Goal: Information Seeking & Learning: Learn about a topic

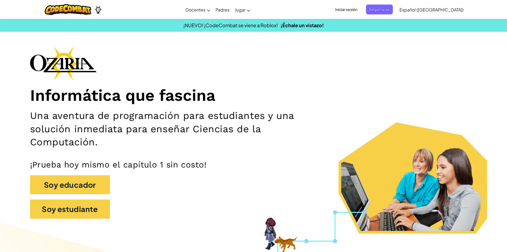
click at [361, 8] on span "Iniciar sesión" at bounding box center [346, 10] width 29 height 10
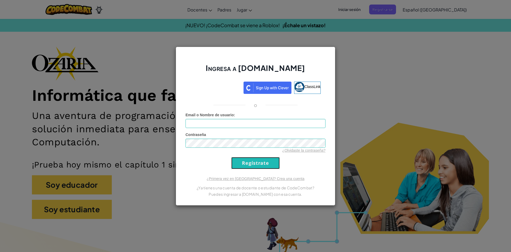
click at [253, 166] on input "Regístrate" at bounding box center [255, 163] width 48 height 12
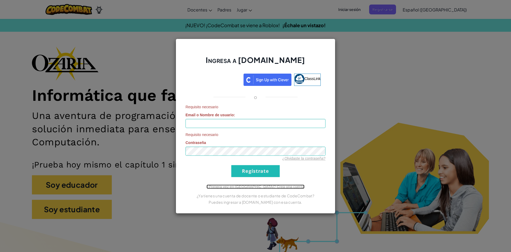
click at [263, 188] on link "¿Primera vez en Ozaria? Crea una cuenta" at bounding box center [256, 186] width 98 height 4
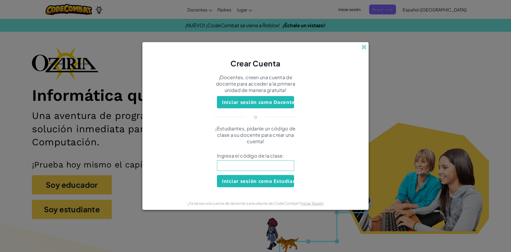
click at [277, 166] on input at bounding box center [255, 165] width 77 height 11
type input "duckstopstone"
click at [271, 183] on button "Iniciar sesión como Estudiante" at bounding box center [255, 181] width 77 height 12
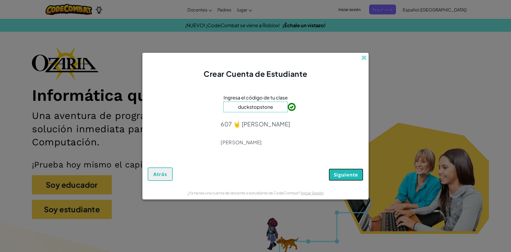
click at [355, 175] on span "Siguiente" at bounding box center [346, 174] width 24 height 6
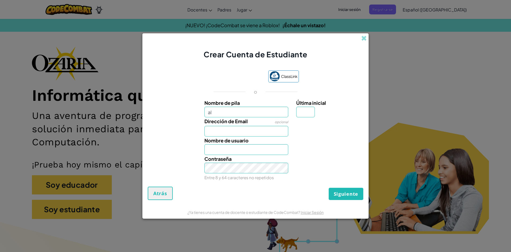
type input "a"
click at [309, 112] on input "Última inicial" at bounding box center [305, 111] width 19 height 11
type input "a"
type input "B"
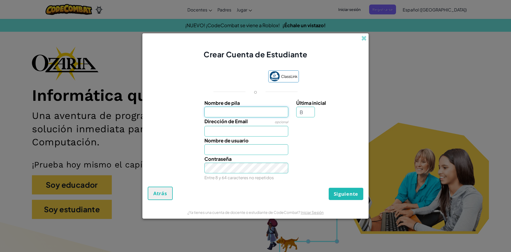
type input "B"
click at [249, 112] on input "Nombre de pila" at bounding box center [246, 111] width 84 height 11
type input "Alan"
type input "AlanB"
click at [256, 128] on input "Dirección de Email" at bounding box center [246, 131] width 84 height 11
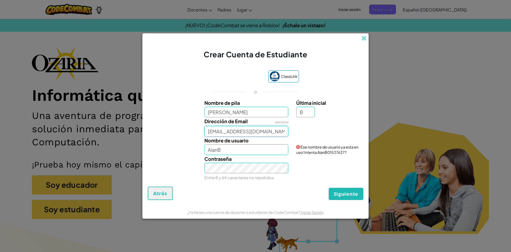
type input "AL07210844@tecmilenio.mx"
click at [237, 148] on input "AlanB" at bounding box center [246, 149] width 84 height 11
click at [356, 192] on span "Siguiente" at bounding box center [346, 193] width 24 height 6
click at [254, 149] on input "AlanB" at bounding box center [246, 149] width 84 height 11
type input "AlanBermejo"
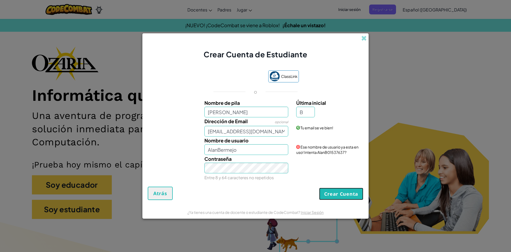
click at [347, 191] on button "Crear Cuenta" at bounding box center [341, 193] width 44 height 12
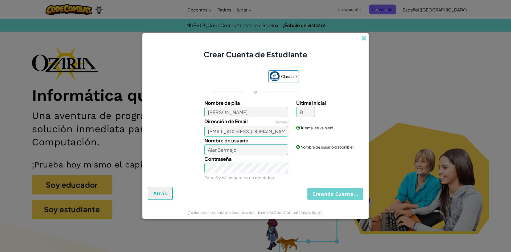
click at [321, 187] on div "Creando Cuenta... Atrás" at bounding box center [256, 192] width 216 height 13
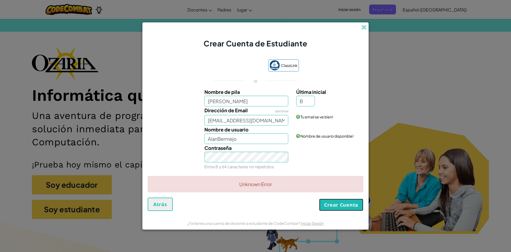
click at [344, 206] on button "Crear Cuenta" at bounding box center [341, 204] width 44 height 12
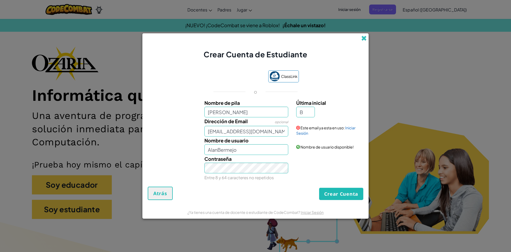
click at [363, 37] on span at bounding box center [364, 38] width 6 height 6
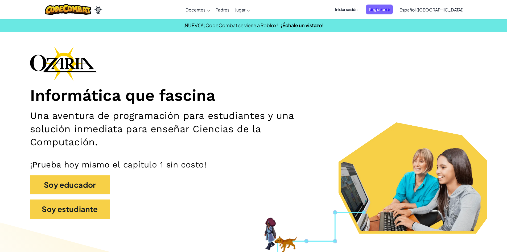
click at [355, 7] on span "Iniciar sesión" at bounding box center [346, 10] width 29 height 10
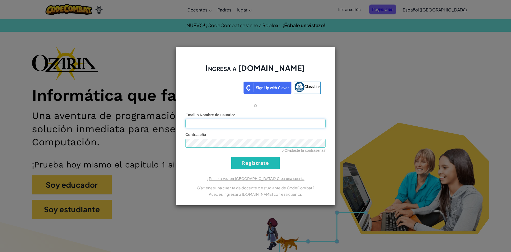
type input "AlanBermejo"
click at [259, 166] on input "Regístrate" at bounding box center [255, 163] width 48 height 12
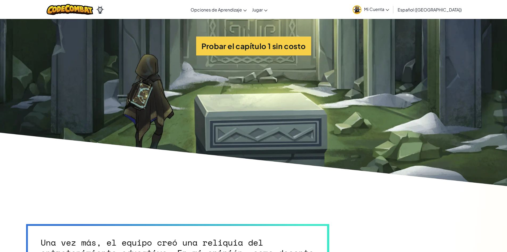
scroll to position [1384, 0]
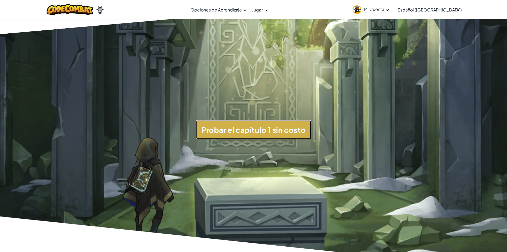
click at [247, 129] on button "Probar el capítulo 1 sin costo" at bounding box center [253, 129] width 115 height 19
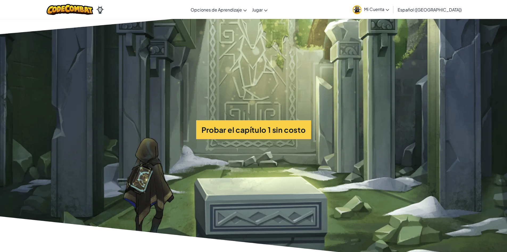
click at [414, 7] on span "Español (América Latina)" at bounding box center [430, 10] width 64 height 6
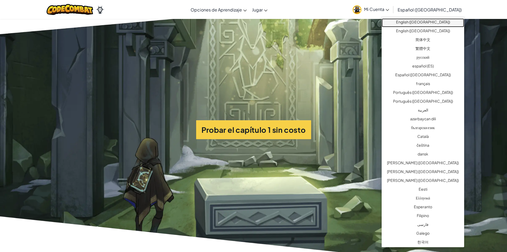
click at [417, 21] on link "English (US)" at bounding box center [423, 22] width 83 height 9
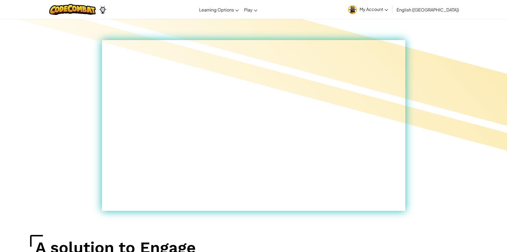
scroll to position [133, 0]
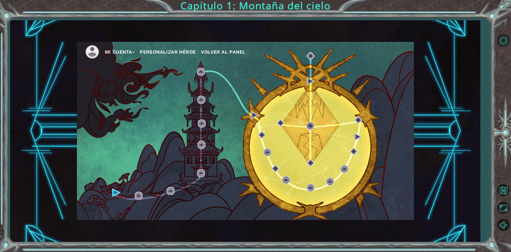
click at [112, 181] on div "Mi Cuenta Personalizar héroe Volver al panel" at bounding box center [245, 131] width 337 height 178
click at [112, 191] on div "Mi Cuenta Personalizar héroe Volver al panel" at bounding box center [245, 131] width 337 height 178
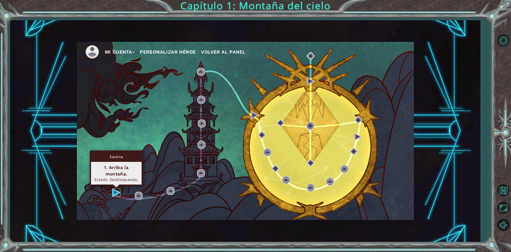
click at [116, 190] on img at bounding box center [116, 192] width 8 height 8
click at [116, 190] on body "Mi Cuenta Personalizar héroe Volver al panel Capítulo 1: Montaña del cielo Esce…" at bounding box center [255, 126] width 511 height 252
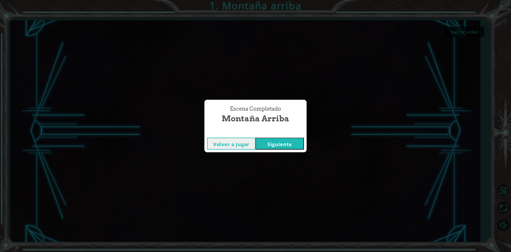
click at [280, 141] on button "Siguiente" at bounding box center [280, 143] width 48 height 12
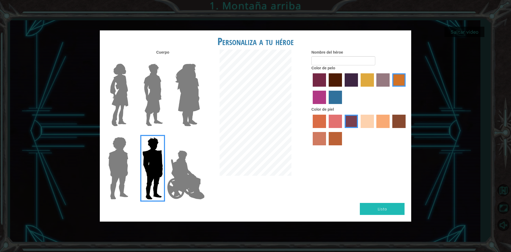
click at [173, 177] on img at bounding box center [186, 174] width 42 height 53
click at [200, 133] on input "Hero Jamie" at bounding box center [200, 133] width 0 height 0
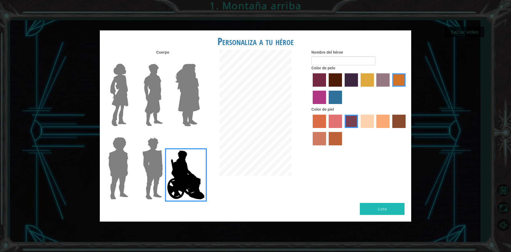
click at [177, 122] on img at bounding box center [187, 94] width 29 height 67
click at [200, 60] on input "Hero Amethyst" at bounding box center [200, 60] width 0 height 0
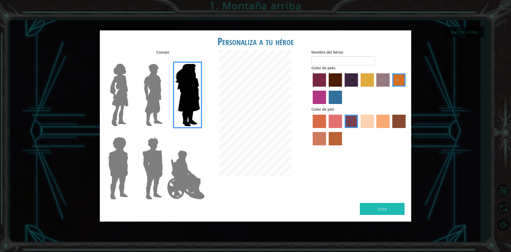
click at [165, 121] on img at bounding box center [153, 94] width 24 height 67
click at [165, 60] on input "Hero Lars" at bounding box center [165, 60] width 0 height 0
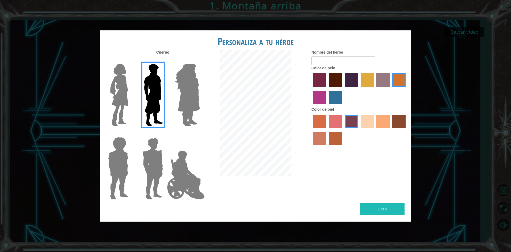
click at [149, 120] on img at bounding box center [153, 94] width 24 height 67
click at [165, 60] on input "Hero Lars" at bounding box center [165, 60] width 0 height 0
click at [130, 143] on div at bounding box center [117, 165] width 35 height 73
click at [118, 149] on img at bounding box center [118, 168] width 24 height 67
click at [130, 133] on input "Hero Steven" at bounding box center [130, 133] width 0 height 0
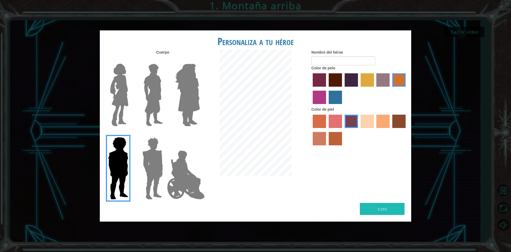
click at [190, 167] on img at bounding box center [186, 174] width 42 height 53
click at [200, 133] on input "Hero Jamie" at bounding box center [200, 133] width 0 height 0
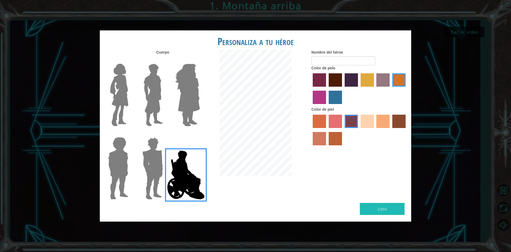
click at [363, 122] on label "sandy beach skin color" at bounding box center [367, 120] width 13 height 13
click at [359, 130] on input "sandy beach skin color" at bounding box center [359, 130] width 0 height 0
click at [337, 60] on input "Nombre del héroe" at bounding box center [343, 60] width 64 height 9
type input "[PERSON_NAME]"
click at [379, 207] on button "Listo" at bounding box center [382, 209] width 45 height 12
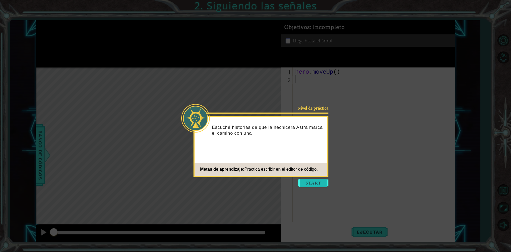
click at [313, 183] on button "Start" at bounding box center [313, 182] width 30 height 9
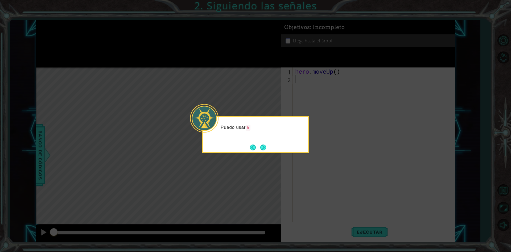
click at [275, 144] on div "Puedo usar h" at bounding box center [255, 134] width 106 height 36
click at [272, 147] on div "Puedo usar hero.moveUp() (héroe.moverArriba())" at bounding box center [255, 134] width 106 height 36
click at [260, 144] on button "Next" at bounding box center [263, 147] width 6 height 6
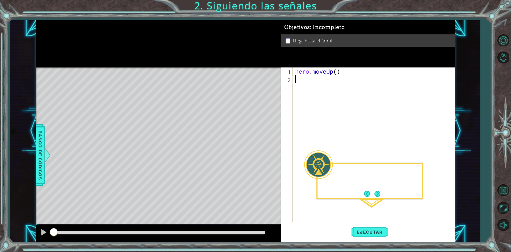
click at [273, 150] on div "Level Map" at bounding box center [159, 145] width 246 height 157
click at [355, 228] on button "Ejecutar" at bounding box center [369, 231] width 36 height 17
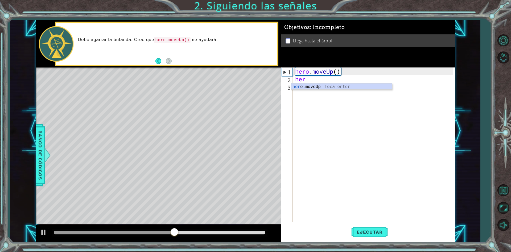
type textarea "hero"
click at [351, 85] on div "hero .moveUp Toca enter" at bounding box center [342, 92] width 101 height 19
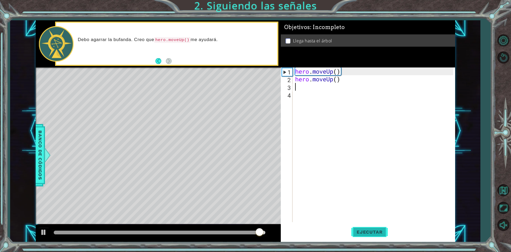
click at [379, 232] on span "Ejecutar" at bounding box center [369, 231] width 36 height 5
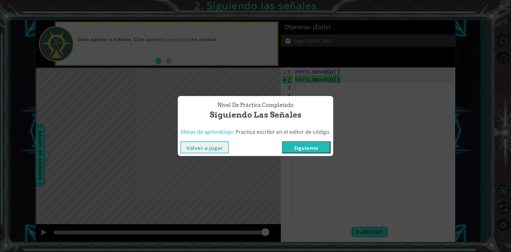
click at [302, 142] on button "Siguiente" at bounding box center [306, 147] width 48 height 12
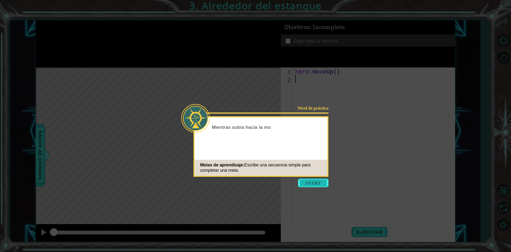
click at [318, 179] on button "Start" at bounding box center [313, 182] width 30 height 9
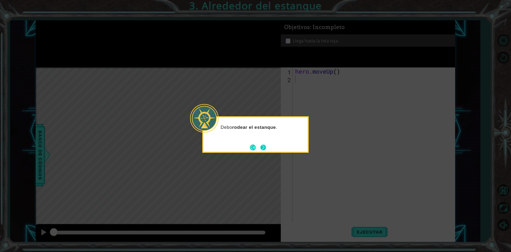
click at [262, 147] on button "Next" at bounding box center [263, 147] width 6 height 6
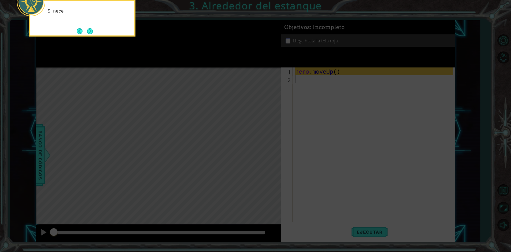
click at [260, 148] on icon at bounding box center [255, 38] width 511 height 428
click at [243, 86] on icon at bounding box center [255, 38] width 511 height 428
click at [324, 177] on icon at bounding box center [255, 38] width 511 height 428
drag, startPoint x: 191, startPoint y: 122, endPoint x: 188, endPoint y: 109, distance: 12.7
click at [190, 114] on icon at bounding box center [255, 38] width 511 height 428
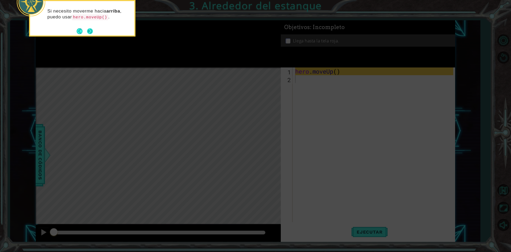
click at [94, 33] on div "Si necesito moverme hacia arriba , puedo usar hero.moveUp() ." at bounding box center [82, 18] width 106 height 36
click at [89, 31] on button "Next" at bounding box center [90, 31] width 6 height 6
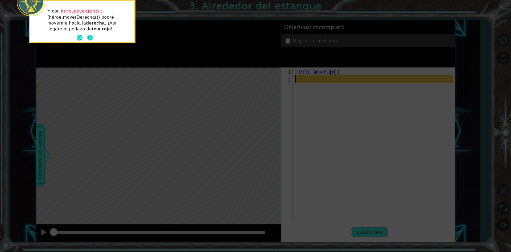
click at [88, 36] on button "Next" at bounding box center [90, 38] width 6 height 6
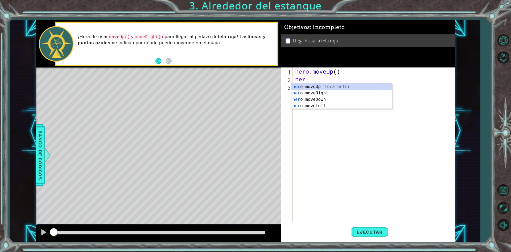
type textarea "hero"
click at [337, 87] on div "hero .moveUp Toca enter hero .moveRight Toca enter hero .moveDown Toca enter he…" at bounding box center [342, 102] width 101 height 38
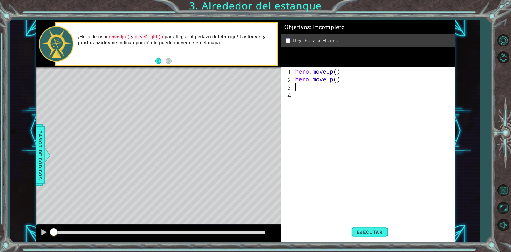
scroll to position [0, 0]
click at [369, 237] on button "Ejecutar" at bounding box center [369, 231] width 36 height 17
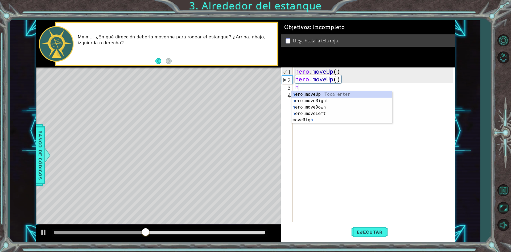
type textarea "he"
click at [314, 102] on div "he ro.moveUp Toca enter he ro.moveRight Toca enter he ro.moveDown Toca enter he…" at bounding box center [342, 110] width 101 height 38
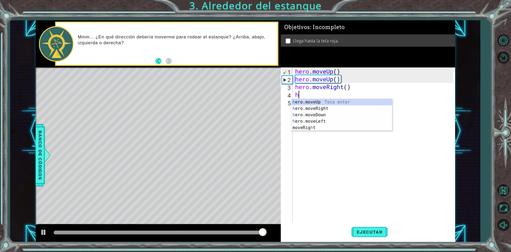
type textarea "he"
click at [319, 102] on div "he ro.moveUp Toca enter he ro.moveRight Toca enter he ro.moveDown Toca enter he…" at bounding box center [342, 118] width 101 height 38
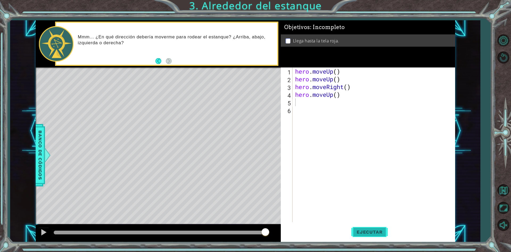
click at [370, 229] on span "Ejecutar" at bounding box center [369, 231] width 36 height 5
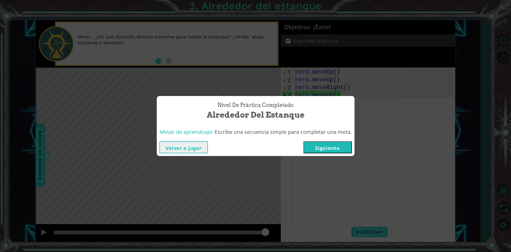
click at [331, 145] on button "Siguiente" at bounding box center [327, 147] width 48 height 12
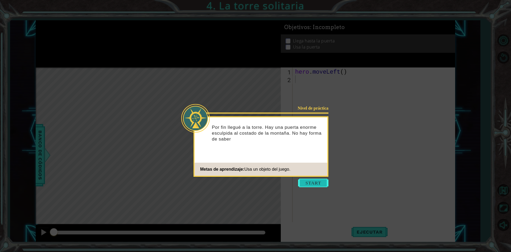
click at [313, 181] on button "Start" at bounding box center [313, 182] width 30 height 9
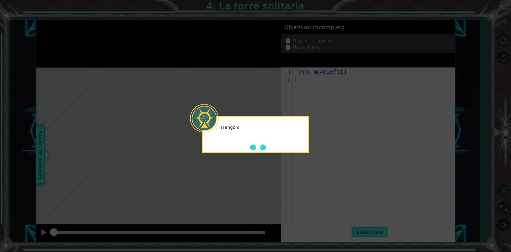
click at [336, 151] on icon at bounding box center [255, 126] width 511 height 252
click at [301, 157] on icon at bounding box center [255, 126] width 511 height 252
click at [304, 145] on div "¡Tengo que llegar a la parte" at bounding box center [255, 134] width 106 height 36
click at [266, 149] on button "Next" at bounding box center [263, 147] width 6 height 6
click at [266, 147] on button "Next" at bounding box center [263, 147] width 6 height 6
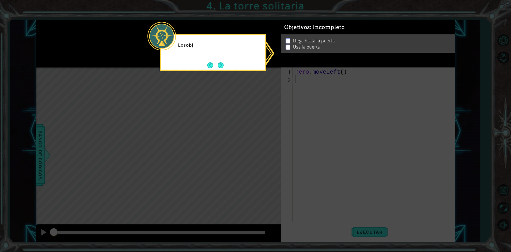
click at [313, 87] on icon at bounding box center [255, 126] width 511 height 252
click at [314, 84] on icon at bounding box center [255, 126] width 511 height 252
click at [293, 34] on div "Llega hasta la puerta Usa la puerta" at bounding box center [368, 43] width 174 height 18
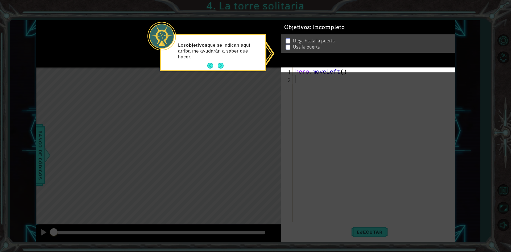
click at [294, 39] on div "Llega hasta la puerta Usa la puerta" at bounding box center [368, 44] width 174 height 18
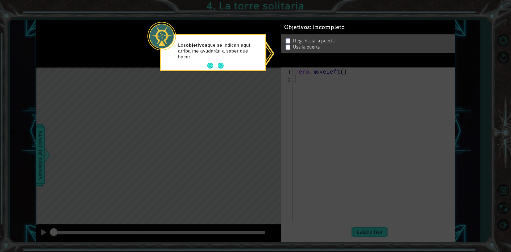
click at [291, 44] on li "Usa la puerta" at bounding box center [369, 47] width 166 height 6
click at [224, 66] on button "Next" at bounding box center [221, 66] width 6 height 6
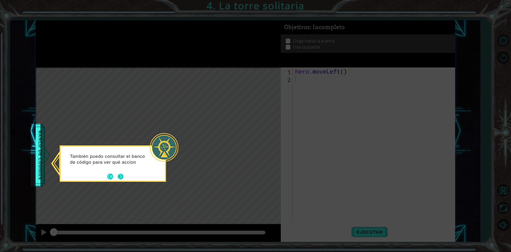
click at [121, 174] on button "Next" at bounding box center [121, 176] width 6 height 6
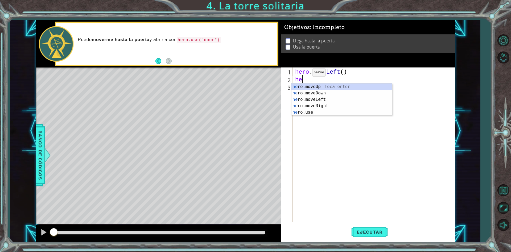
type textarea "her"
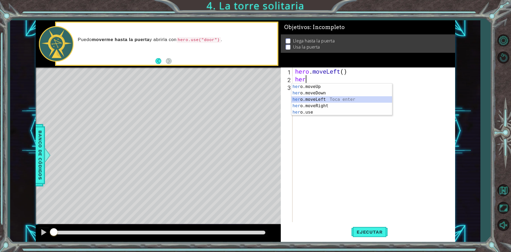
click at [312, 97] on div "her o.moveUp Toca enter her o.moveDown Toca enter her o.moveLeft [PERSON_NAME] …" at bounding box center [342, 105] width 101 height 45
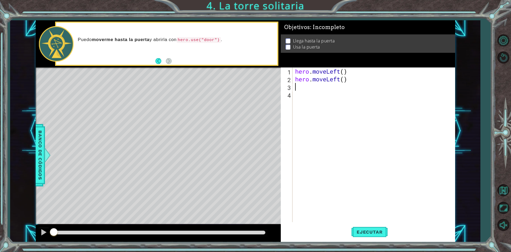
type textarea "h"
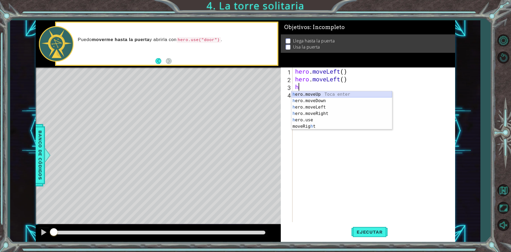
click at [324, 94] on div "h ero.moveUp Toca enter h ero.moveDown Toca enter h ero.moveLeft Toca enter h e…" at bounding box center [342, 116] width 101 height 51
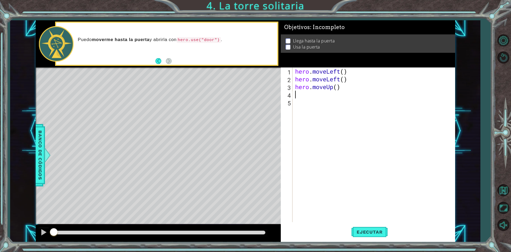
type textarea "h"
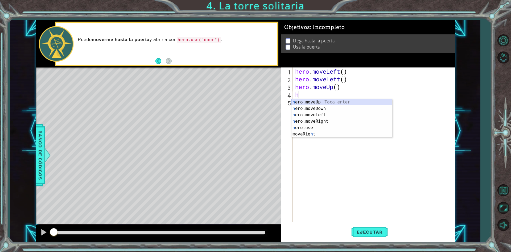
click at [301, 100] on div "h ero.moveUp Toca enter h ero.moveDown Toca enter h ero.moveLeft Toca enter h e…" at bounding box center [342, 124] width 101 height 51
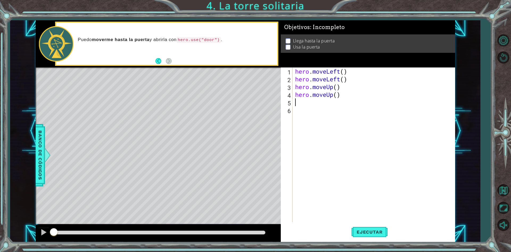
type textarea "h"
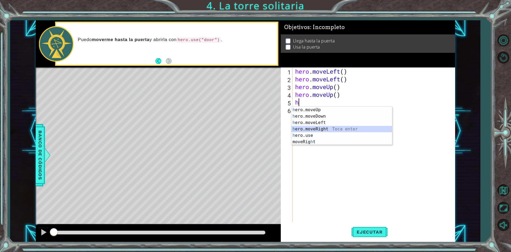
click at [322, 127] on div "h ero.moveUp Toca enter h ero.moveDown Toca enter h ero.moveLeft Toca enter h e…" at bounding box center [342, 131] width 101 height 51
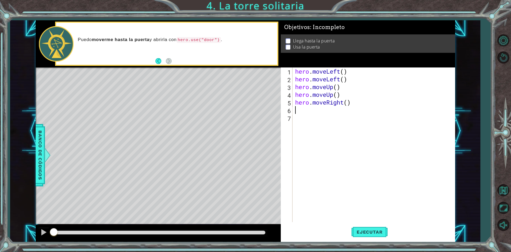
type textarea "h"
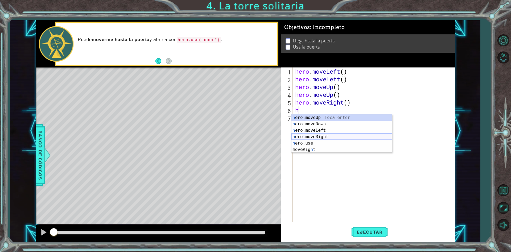
click at [302, 135] on div "h ero.moveUp Toca enter h ero.moveDown Toca enter h ero.moveLeft Toca enter h e…" at bounding box center [342, 139] width 101 height 51
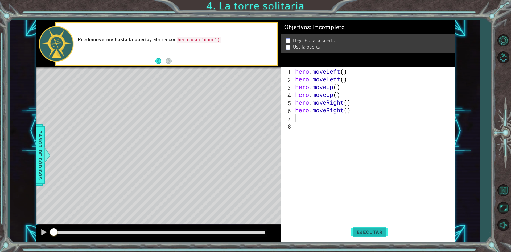
click at [379, 231] on span "Ejecutar" at bounding box center [369, 231] width 36 height 5
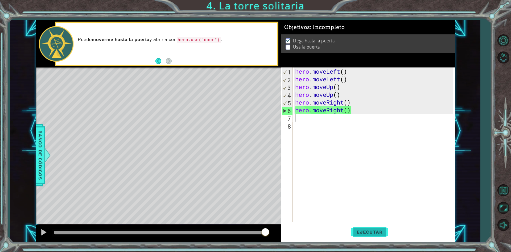
click at [354, 226] on button "Ejecutar" at bounding box center [369, 231] width 36 height 17
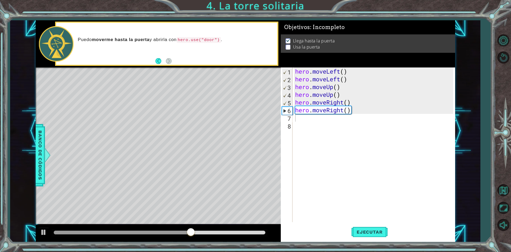
click at [182, 62] on div "Puedo moverme hasta la puerta y abrirla con hero.use("door") ." at bounding box center [166, 44] width 221 height 42
click at [252, 55] on div "Puedo moverme hasta la puerta y abrirla con hero.use("door") ." at bounding box center [166, 44] width 221 height 42
drag, startPoint x: 316, startPoint y: 132, endPoint x: 257, endPoint y: 126, distance: 59.6
click at [275, 133] on div "1 ההההההההההההההההההההההההההההההההההההההההההההההההההההההההההההההההההההההההההההה…" at bounding box center [246, 130] width 420 height 221
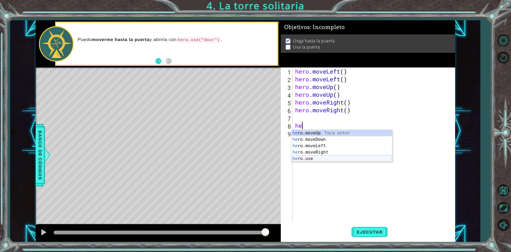
click at [300, 159] on div "he ro.moveUp Toca enter he ro.moveDown Toca enter he ro.moveLeft Toca enter he …" at bounding box center [342, 152] width 101 height 45
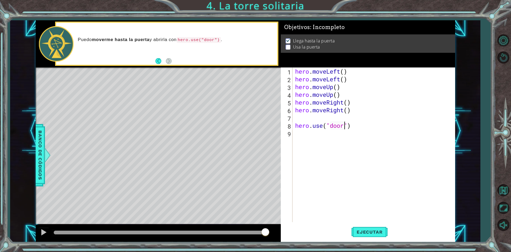
scroll to position [0, 2]
type textarea "hero.use("door")"
click at [367, 234] on span "Ejecutar" at bounding box center [369, 231] width 36 height 5
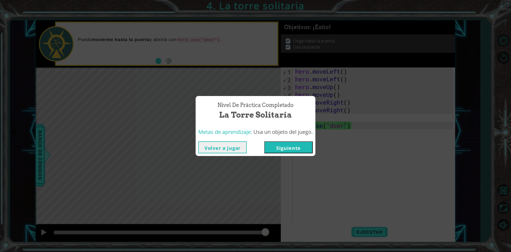
drag, startPoint x: 305, startPoint y: 155, endPoint x: 294, endPoint y: 148, distance: 12.9
click at [294, 148] on div "Volver a jugar [GEOGRAPHIC_DATA]" at bounding box center [256, 146] width 120 height 17
click at [294, 148] on button "Siguiente" at bounding box center [288, 147] width 48 height 12
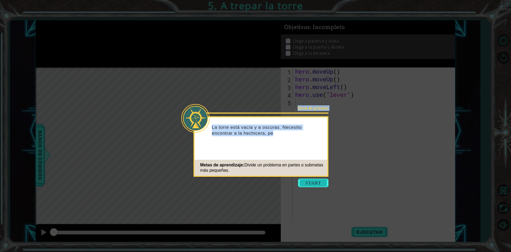
click at [315, 186] on body "1 ההההההההההההההההההההההההההההההההההההההההההההההההההההההההההההההההההההההההההההה…" at bounding box center [255, 126] width 511 height 252
click at [316, 185] on button "Start" at bounding box center [313, 182] width 30 height 9
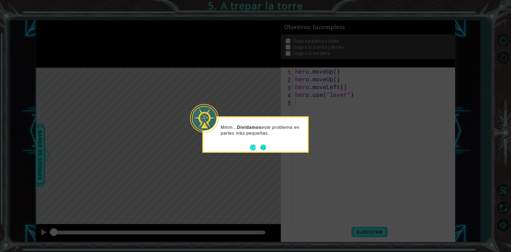
click at [261, 149] on button "Next" at bounding box center [263, 147] width 6 height 6
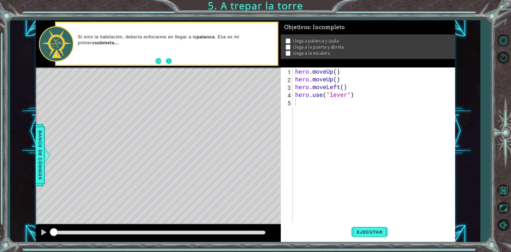
click at [170, 61] on button "Next" at bounding box center [169, 61] width 6 height 6
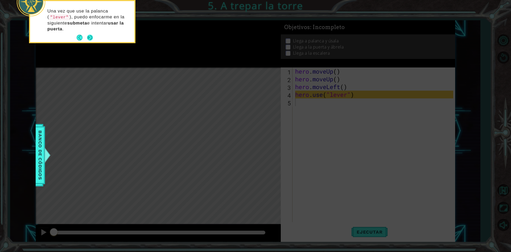
click at [90, 35] on button "Next" at bounding box center [90, 38] width 6 height 6
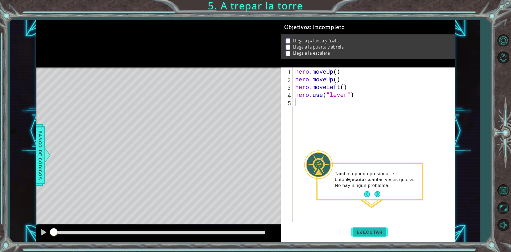
click at [372, 230] on span "Ejecutar" at bounding box center [369, 231] width 36 height 5
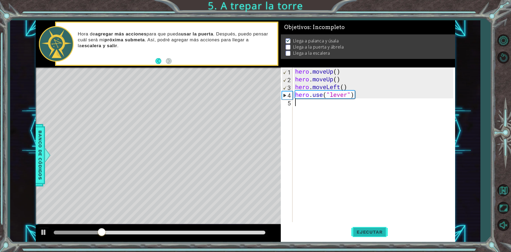
click at [354, 233] on span "Ejecutar" at bounding box center [369, 231] width 36 height 5
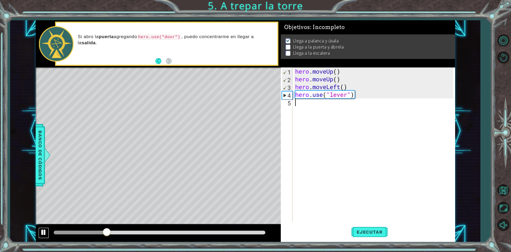
click at [41, 234] on div at bounding box center [43, 231] width 7 height 7
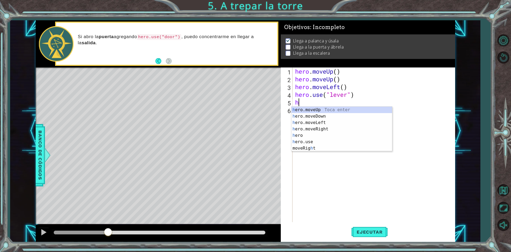
type textarea "he"
click at [333, 129] on div "he ro.moveUp Toca enter he ro.moveDown Toca enter he ro.moveLeft Toca enter he …" at bounding box center [342, 131] width 101 height 51
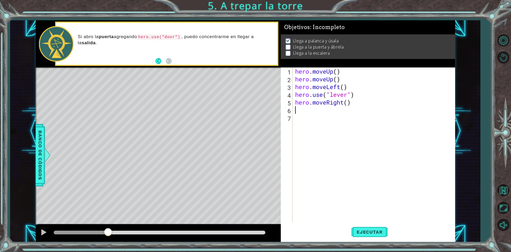
type textarea "h"
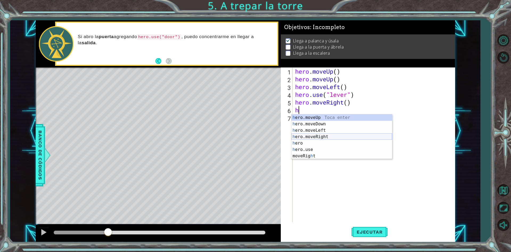
click at [328, 136] on div "h ero.moveUp Toca enter h ero.moveDown Toca enter h ero.moveLeft Toca enter h e…" at bounding box center [342, 143] width 101 height 58
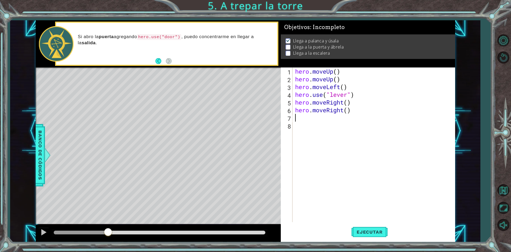
type textarea "h"
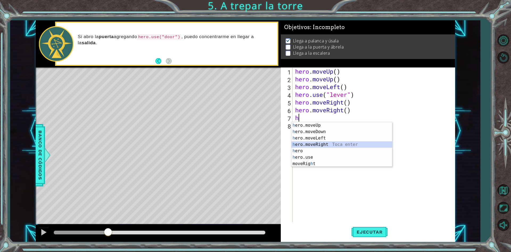
click at [323, 143] on div "h ero.moveUp Toca enter h ero.moveDown Toca enter h ero.moveLeft Toca enter h e…" at bounding box center [342, 151] width 101 height 58
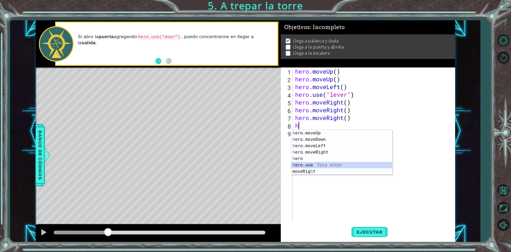
click at [315, 163] on div "h ero.moveUp Toca enter h ero.moveDown Toca enter h ero.moveLeft Toca enter h e…" at bounding box center [342, 159] width 101 height 58
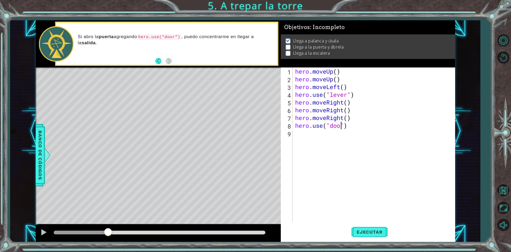
type textarea "hero.use("door")"
click at [308, 138] on div "hero . moveUp ( ) hero . moveUp ( ) hero . moveLeft ( ) hero . use ( "lever" ) …" at bounding box center [375, 152] width 162 height 170
type textarea "h"
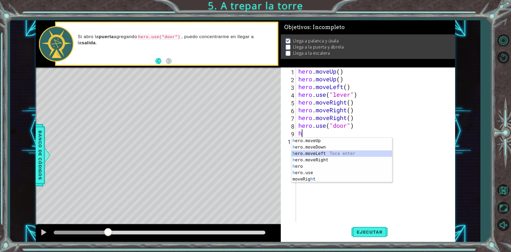
click at [312, 155] on div "h ero.moveUp Toca enter h ero.moveDown Toca enter h ero.moveLeft Toca enter h e…" at bounding box center [342, 166] width 101 height 58
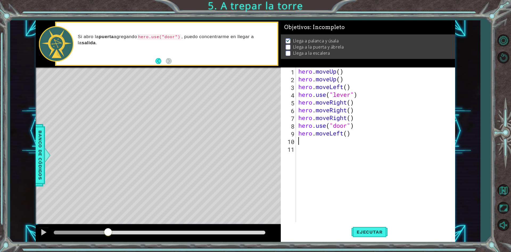
type textarea "h"
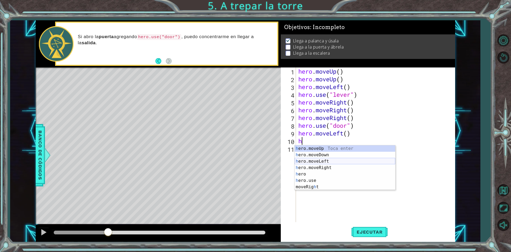
click at [312, 160] on div "h ero.moveUp Toca enter h ero.moveDown Toca enter h ero.moveLeft Toca enter h e…" at bounding box center [345, 174] width 101 height 58
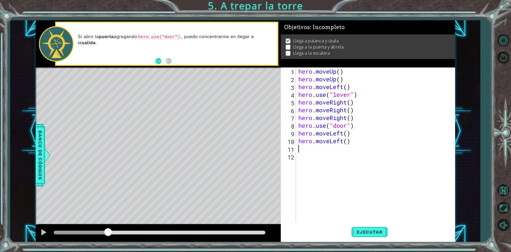
type textarea "h"
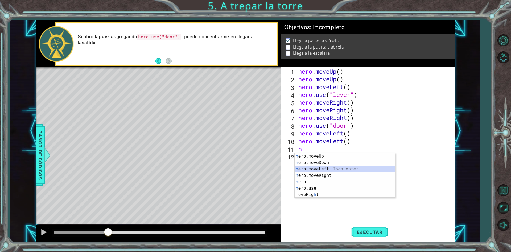
click at [329, 170] on div "h ero.moveUp Toca enter h ero.moveDown Toca enter h ero.moveLeft Toca enter h e…" at bounding box center [345, 182] width 101 height 58
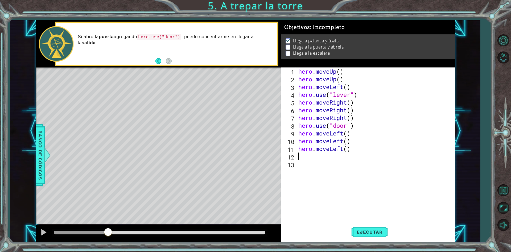
type textarea "h"
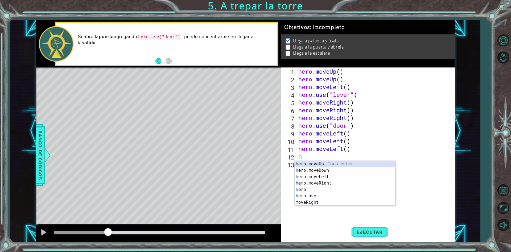
click at [330, 164] on div "h ero.moveUp Toca enter h ero.moveDown Toca enter h ero.moveLeft Toca enter h e…" at bounding box center [345, 190] width 101 height 58
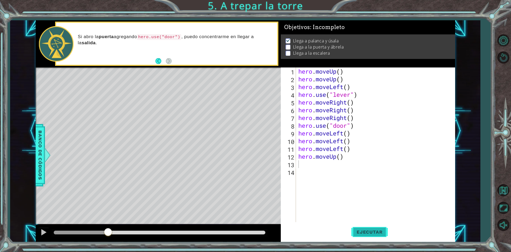
click at [379, 230] on span "Ejecutar" at bounding box center [369, 231] width 36 height 5
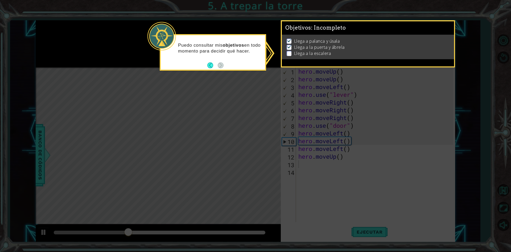
click at [246, 64] on div "Puedo consultar mis objetivos en todo momento para decidir qué hacer." at bounding box center [213, 52] width 106 height 36
drag, startPoint x: 244, startPoint y: 68, endPoint x: 241, endPoint y: 71, distance: 4.3
click at [243, 68] on div "Puedo consultar mis objetivos en todo momento para decidir qué hacer." at bounding box center [213, 52] width 106 height 36
click at [247, 88] on icon at bounding box center [255, 126] width 511 height 252
drag, startPoint x: 240, startPoint y: 102, endPoint x: 227, endPoint y: 105, distance: 14.0
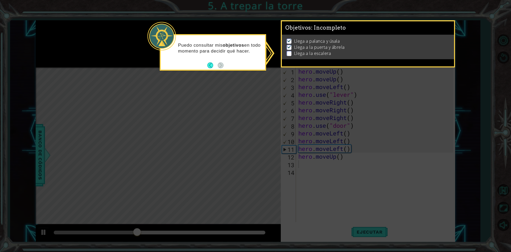
click at [240, 103] on icon at bounding box center [255, 126] width 511 height 252
click at [212, 64] on button "Back" at bounding box center [212, 65] width 10 height 6
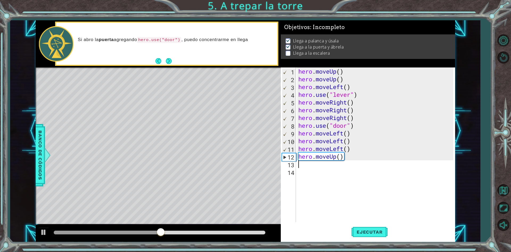
click at [129, 232] on div at bounding box center [107, 232] width 107 height 4
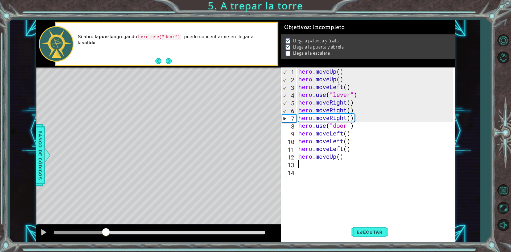
click at [106, 232] on div at bounding box center [80, 232] width 52 height 4
click at [42, 229] on div at bounding box center [43, 231] width 7 height 7
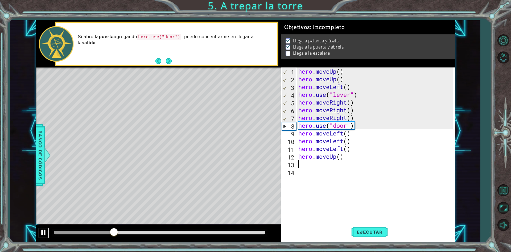
click at [42, 232] on div at bounding box center [43, 231] width 7 height 7
click at [296, 135] on div "9" at bounding box center [289, 134] width 14 height 8
click at [353, 135] on div "hero . moveUp ( ) hero . moveUp ( ) hero . moveLeft ( ) hero . use ( "lever" ) …" at bounding box center [376, 152] width 159 height 170
click at [359, 127] on div "hero . moveUp ( ) hero . moveUp ( ) hero . moveLeft ( ) hero . use ( "lever" ) …" at bounding box center [376, 152] width 159 height 170
type textarea "hero.use("door")"
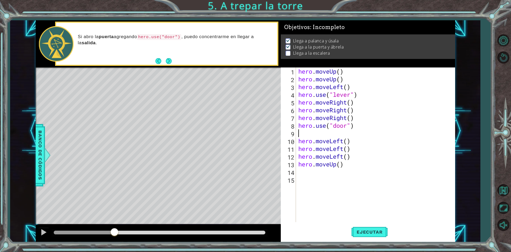
type textarea "h"
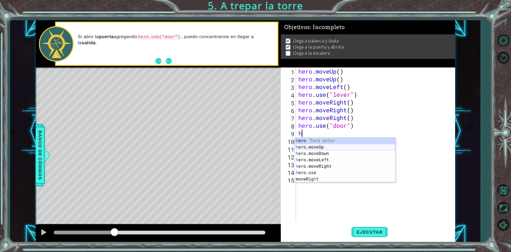
click at [315, 149] on div "h ero Toca enter h ero.moveUp Toca enter h ero.moveDown Toca enter h ero.moveLe…" at bounding box center [345, 166] width 101 height 58
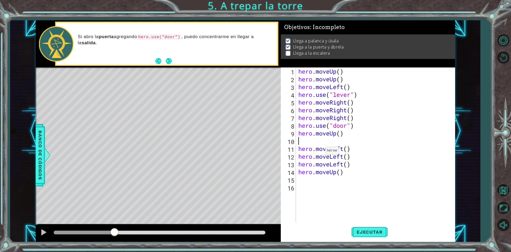
type textarea "h"
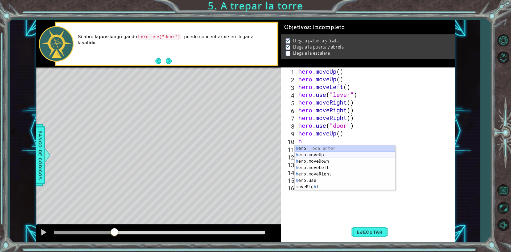
click at [317, 154] on div "h ero Toca enter h ero.moveUp Toca enter h ero.moveDown Toca enter h ero.moveLe…" at bounding box center [345, 174] width 101 height 58
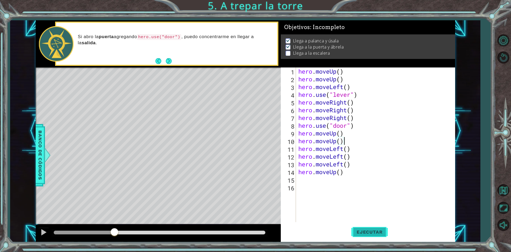
type textarea "hero.moveUp()"
click at [365, 225] on button "Ejecutar" at bounding box center [369, 231] width 36 height 17
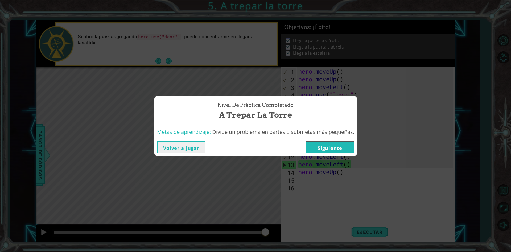
click at [343, 146] on button "Siguiente" at bounding box center [330, 147] width 48 height 12
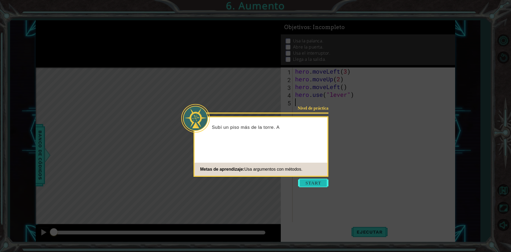
click at [320, 182] on button "Start" at bounding box center [313, 182] width 30 height 9
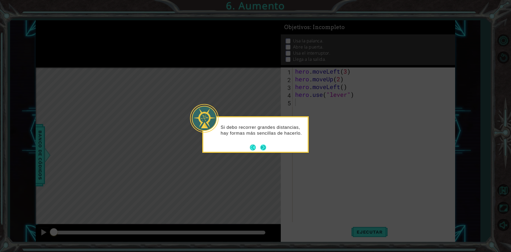
click at [264, 147] on button "Next" at bounding box center [263, 147] width 6 height 6
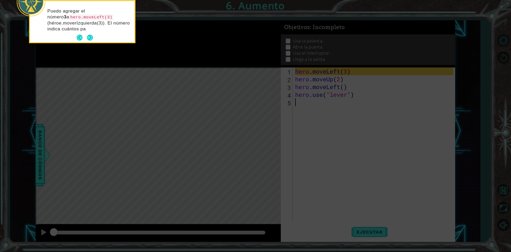
click at [192, 129] on icon at bounding box center [255, 38] width 511 height 428
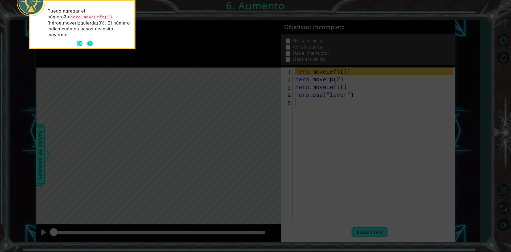
click at [93, 42] on button "Next" at bounding box center [90, 43] width 6 height 6
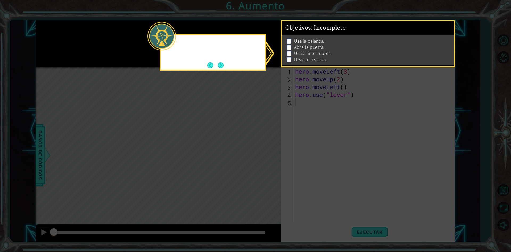
click at [93, 42] on icon at bounding box center [255, 126] width 511 height 252
click at [319, 56] on p "Llega a la salida." at bounding box center [310, 59] width 33 height 6
click at [278, 67] on icon at bounding box center [255, 126] width 511 height 252
click at [265, 57] on div "No sé dónde está la salida, pero puedo consultar las METAS aquí y decidir qué h…" at bounding box center [213, 52] width 106 height 37
click at [221, 63] on button "Next" at bounding box center [221, 66] width 6 height 6
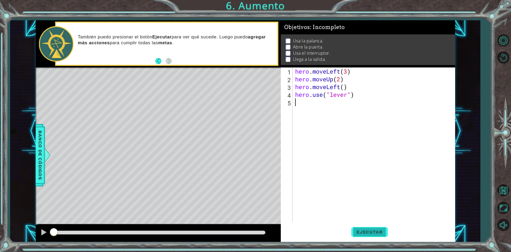
click at [379, 235] on button "Ejecutar" at bounding box center [369, 231] width 36 height 17
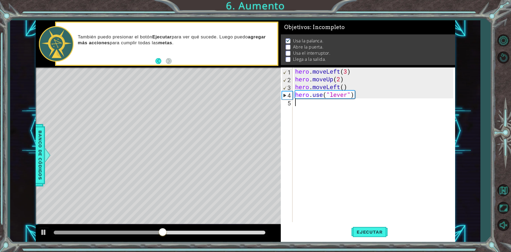
click at [300, 106] on div "hero . moveLeft ( 3 ) hero . moveUp ( 2 ) hero . moveLeft ( ) hero . use ( "lev…" at bounding box center [375, 152] width 162 height 170
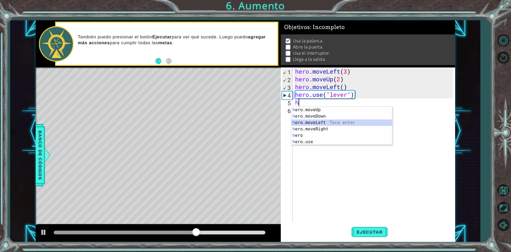
click at [309, 122] on div "h ero.moveUp Toca enter h ero.moveDown Toca enter h ero.moveLeft Toca enter h e…" at bounding box center [342, 131] width 101 height 51
type textarea "hero.moveLeft(1)"
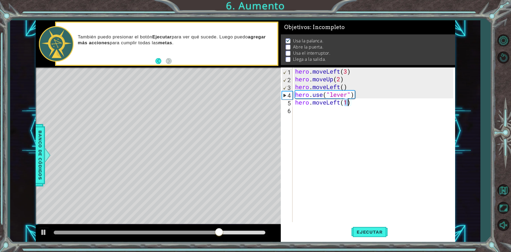
click at [301, 110] on div "hero . moveLeft ( 3 ) hero . moveUp ( 2 ) hero . moveLeft ( ) hero . use ( "lev…" at bounding box center [375, 152] width 162 height 170
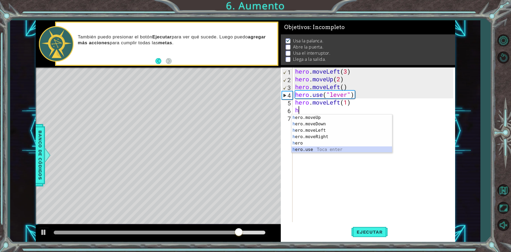
click at [312, 148] on div "h ero.moveUp Toca enter h ero.moveDown Toca enter h ero.moveLeft Toca enter h e…" at bounding box center [342, 139] width 101 height 51
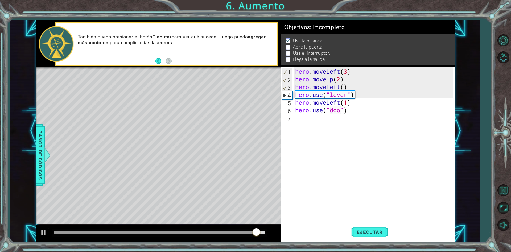
type textarea "hero.use("door")"
click at [295, 117] on div "hero . moveLeft ( 3 ) hero . moveUp ( 2 ) hero . moveLeft ( ) hero . use ( "lev…" at bounding box center [375, 152] width 162 height 170
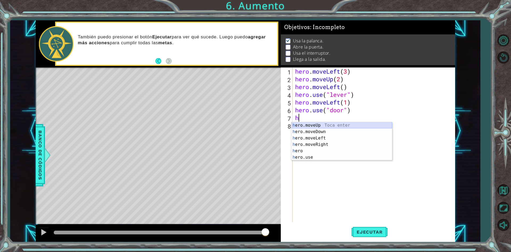
click at [325, 125] on div "h ero.moveUp Toca enter h ero.moveDown Toca enter h ero.moveLeft Toca enter h e…" at bounding box center [342, 147] width 101 height 51
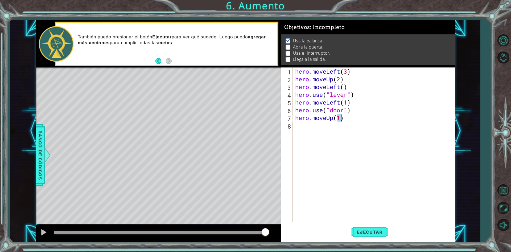
type textarea "hero.moveUp(2)"
click at [322, 130] on div "hero . moveLeft ( 3 ) hero . moveUp ( 2 ) hero . moveLeft ( ) hero . use ( "lev…" at bounding box center [375, 152] width 162 height 170
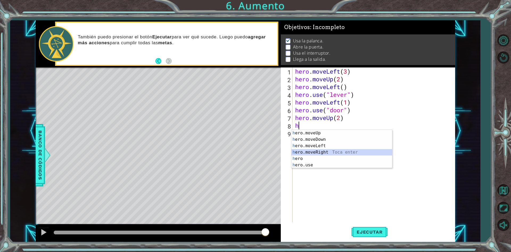
click at [323, 151] on div "h ero.moveUp Toca enter h ero.moveDown Toca enter h ero.moveLeft Toca enter h e…" at bounding box center [342, 155] width 101 height 51
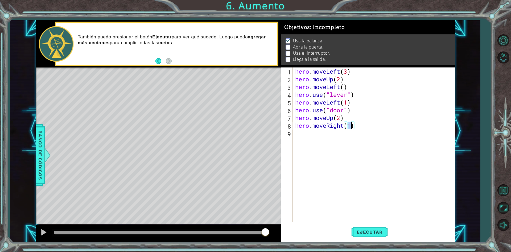
type textarea "hero.moveRight(2)"
click at [351, 148] on div "hero . moveLeft ( 3 ) hero . moveUp ( 2 ) hero . moveLeft ( ) hero . use ( "lev…" at bounding box center [375, 152] width 162 height 170
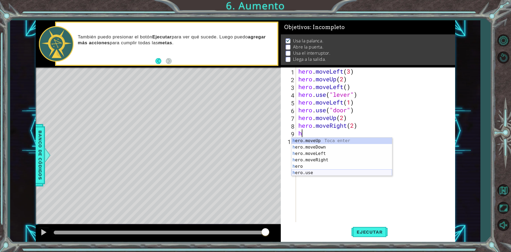
click at [315, 171] on div "h ero.moveUp Toca enter h ero.moveDown Toca enter h ero.moveLeft Toca enter h e…" at bounding box center [342, 162] width 101 height 51
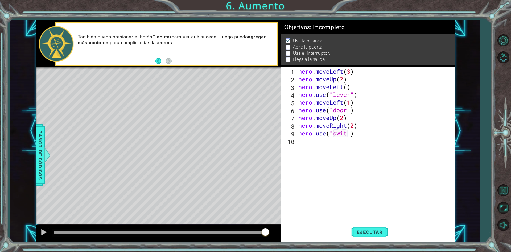
scroll to position [0, 2]
type textarea "hero.use("switch")"
click at [341, 156] on div "hero . moveLeft ( 3 ) hero . moveUp ( 2 ) hero . moveLeft ( ) hero . use ( "lev…" at bounding box center [376, 152] width 159 height 170
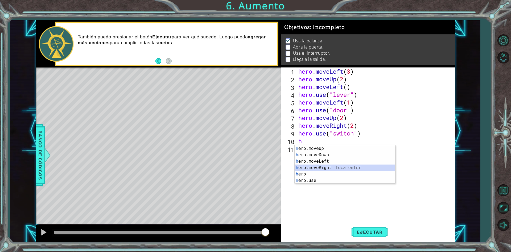
click at [327, 166] on div "h ero.moveUp Toca enter h ero.moveDown Toca enter h ero.moveLeft Toca enter h e…" at bounding box center [345, 170] width 101 height 51
type textarea "hero.moveRight(1)"
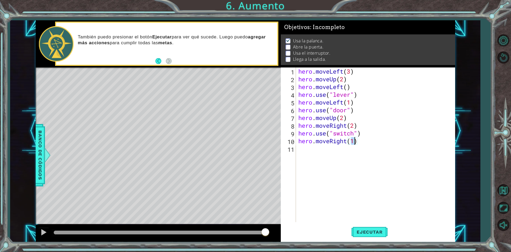
click at [309, 160] on div "hero . moveLeft ( 3 ) hero . moveUp ( 2 ) hero . moveLeft ( ) hero . use ( "lev…" at bounding box center [376, 152] width 159 height 170
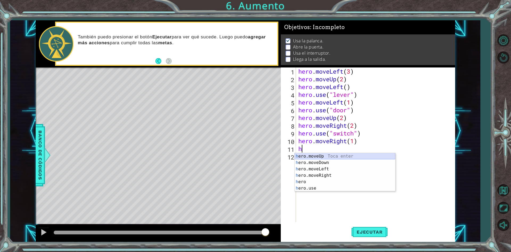
click at [317, 156] on div "h ero.moveUp Toca enter h ero.moveDown Toca enter h ero.moveLeft Toca enter h e…" at bounding box center [345, 178] width 101 height 51
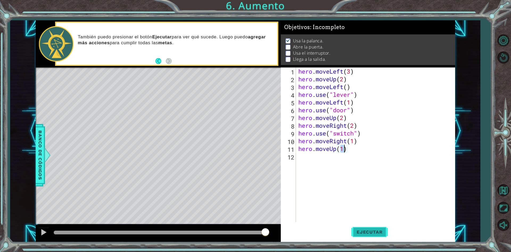
type textarea "hero.moveUp(1)"
click at [367, 233] on span "Ejecutar" at bounding box center [369, 231] width 36 height 5
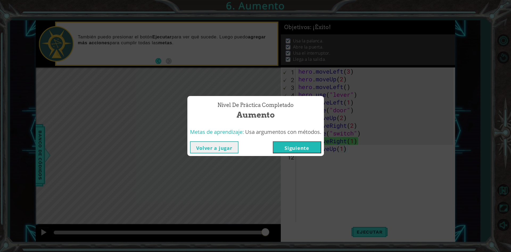
click at [304, 143] on button "Siguiente" at bounding box center [297, 147] width 48 height 12
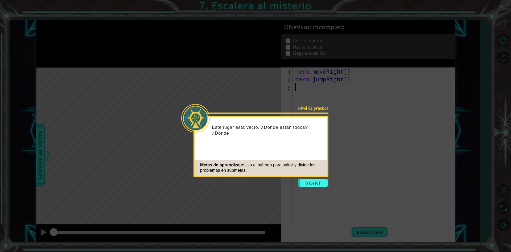
click at [321, 178] on icon at bounding box center [255, 126] width 511 height 252
click at [321, 182] on button "Start" at bounding box center [313, 182] width 30 height 9
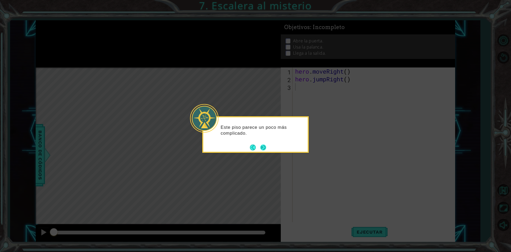
click at [262, 147] on button "Next" at bounding box center [263, 147] width 6 height 6
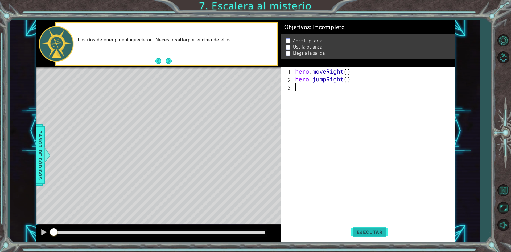
click at [372, 232] on span "Ejecutar" at bounding box center [369, 231] width 36 height 5
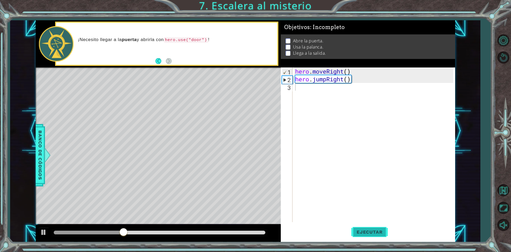
click at [360, 229] on button "Ejecutar" at bounding box center [369, 231] width 36 height 17
click at [330, 124] on div "hero . moveRight ( ) hero . jumpRight ( )" at bounding box center [375, 152] width 162 height 170
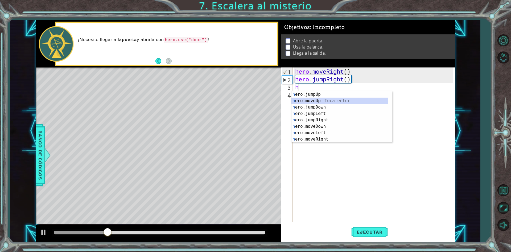
click at [320, 101] on div "h ero.jumpUp Toca enter h ero.moveUp Toca enter h ero.jumpDown Toca enter h ero…" at bounding box center [340, 123] width 97 height 64
type textarea "hero.moveUp(1)"
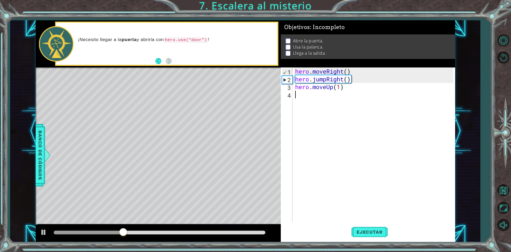
click at [304, 102] on div "hero . moveRight ( ) hero . jumpRight ( ) hero . moveUp ( 1 )" at bounding box center [375, 152] width 162 height 170
type textarea "h"
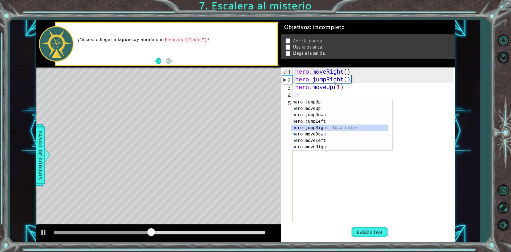
click at [319, 126] on div "h ero.jumpUp Toca enter h ero.moveUp Toca enter h ero.jumpDown Toca enter h ero…" at bounding box center [340, 131] width 97 height 64
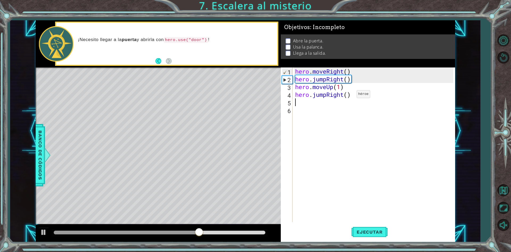
click at [349, 95] on div "hero . moveRight ( ) hero . jumpRight ( ) hero . moveUp ( 1 ) hero . jumpRight …" at bounding box center [375, 152] width 162 height 170
click at [353, 93] on div "hero . moveRight ( ) hero . jumpRight ( ) hero . moveUp ( 1 ) hero . jumpRight …" at bounding box center [375, 152] width 162 height 170
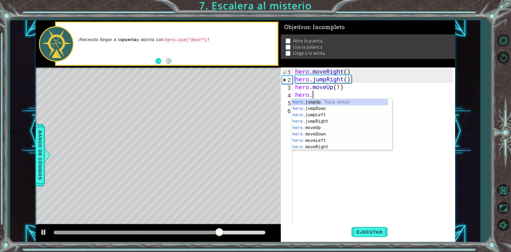
type textarea "h"
type textarea "hero.moveUp(1)"
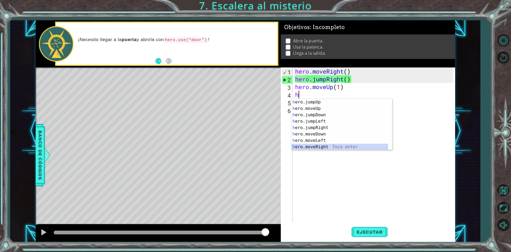
click at [327, 145] on div "h ero.jumpUp Toca enter h ero.moveUp Toca enter h ero.jumpDown Toca enter h ero…" at bounding box center [340, 131] width 97 height 64
type textarea "hero.moveRight(1)"
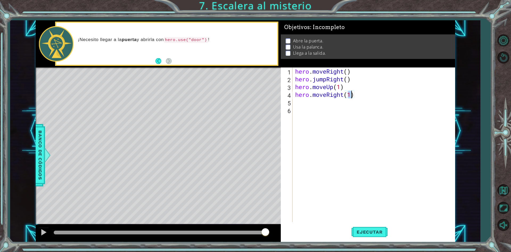
click at [306, 106] on div "hero . moveRight ( ) hero . jumpRight ( ) hero . moveUp ( 1 ) hero . moveRight …" at bounding box center [375, 152] width 162 height 170
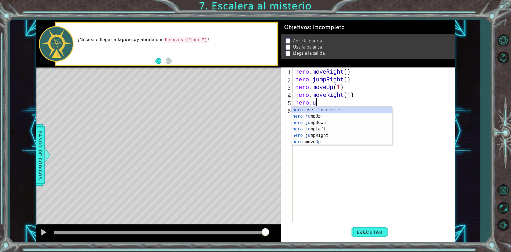
scroll to position [0, 1]
click at [338, 111] on div "[DOMAIN_NAME] e Toca enter" at bounding box center [342, 115] width 101 height 19
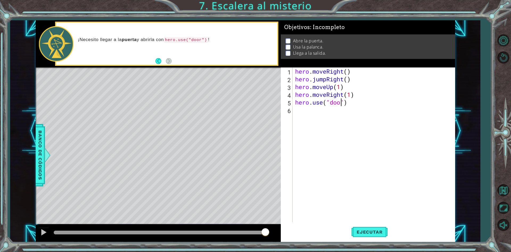
type textarea "hero.use("door")"
click at [351, 112] on div "hero . moveRight ( ) hero . jumpRight ( ) hero . moveUp ( 1 ) hero . moveRight …" at bounding box center [375, 152] width 162 height 170
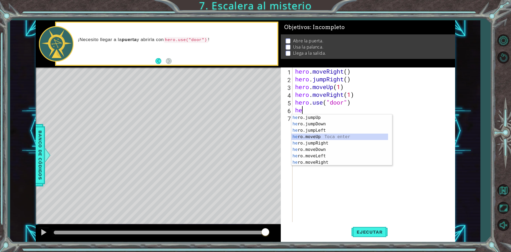
click at [325, 137] on div "he ro.jumpUp Toca enter he ro.jumpDown Toca enter he ro.jumpLeft Toca enter he …" at bounding box center [340, 146] width 97 height 64
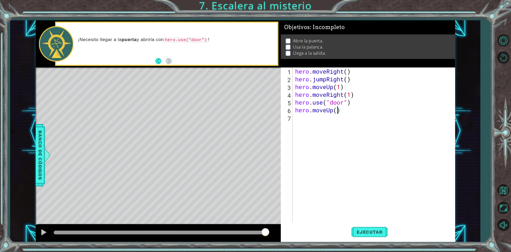
type textarea "hero.moveUp(2)"
click at [313, 127] on div "hero . moveRight ( ) hero . jumpRight ( ) hero . moveUp ( 1 ) hero . moveRight …" at bounding box center [375, 152] width 162 height 170
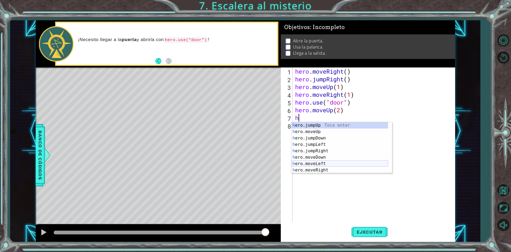
click at [315, 165] on div "h ero.jumpUp Toca enter h ero.moveUp Toca enter h ero.jumpDown Toca enter h ero…" at bounding box center [340, 154] width 97 height 64
type textarea "hero.moveLeft(1)"
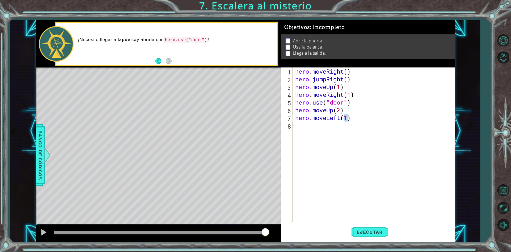
click at [313, 132] on div "hero . moveRight ( ) hero . jumpRight ( ) hero . moveUp ( 1 ) hero . moveRight …" at bounding box center [375, 152] width 162 height 170
click at [313, 132] on div "[DOMAIN_NAME] e Toca enter" at bounding box center [342, 139] width 101 height 19
type textarea "hero.use("lever")"
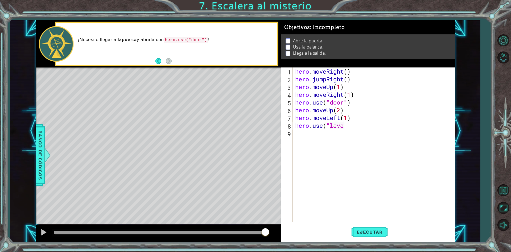
scroll to position [0, 2]
click at [329, 138] on div "hero . moveRight ( ) hero . jumpRight ( ) hero . moveUp ( 1 ) hero . moveRight …" at bounding box center [375, 152] width 162 height 170
click at [349, 126] on div "hero . moveRight ( ) hero . jumpRight ( ) hero . moveUp ( 1 ) hero . moveRight …" at bounding box center [375, 152] width 162 height 170
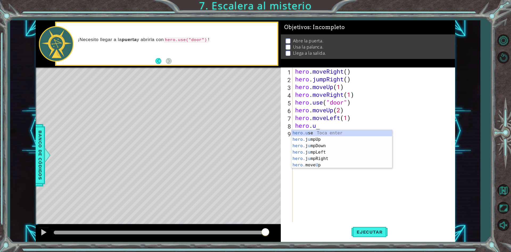
scroll to position [0, 1]
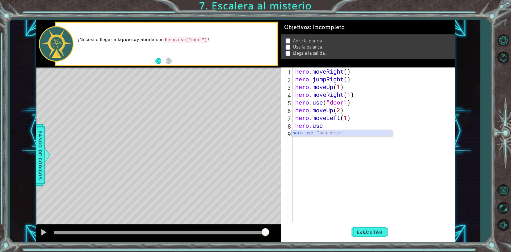
click at [347, 135] on div "hero.use Toca enter" at bounding box center [342, 139] width 101 height 19
type textarea "hero.use("lever")"
click at [324, 144] on div "hero . moveRight ( ) hero . jumpRight ( ) hero . moveUp ( 1 ) hero . moveRight …" at bounding box center [375, 152] width 162 height 170
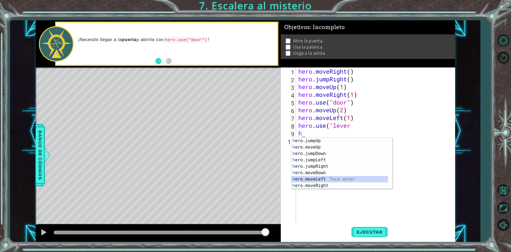
click at [312, 180] on div "h ero.jumpUp Toca enter h ero.moveUp Toca enter h ero.jumpDown Toca enter h ero…" at bounding box center [340, 169] width 97 height 64
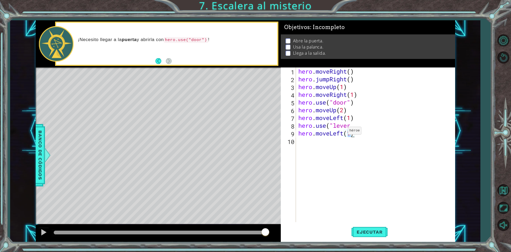
type textarea "hero.moveLeft(2)"
click at [324, 140] on div "hero . moveRight ( ) hero . jumpRight ( ) hero . moveUp ( 1 ) hero . moveRight …" at bounding box center [376, 152] width 159 height 170
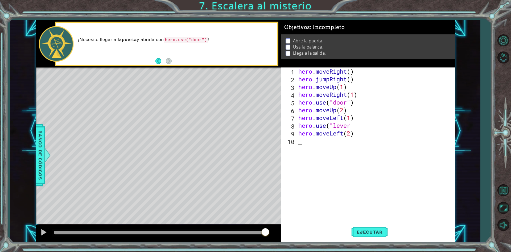
type textarea "h"
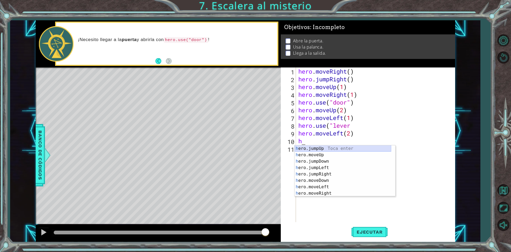
click at [326, 147] on div "h ero.jumpUp Toca enter h ero.moveUp Toca enter h ero.jumpDown Toca enter h ero…" at bounding box center [343, 177] width 97 height 64
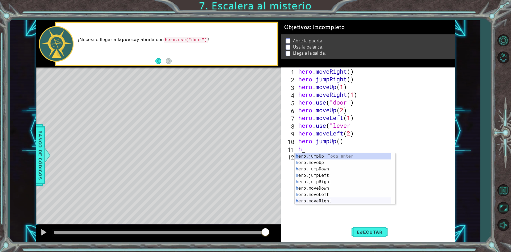
click at [326, 198] on div "h ero.jumpUp Toca enter h ero.moveUp Toca enter h ero.jumpDown Toca enter h ero…" at bounding box center [343, 185] width 97 height 64
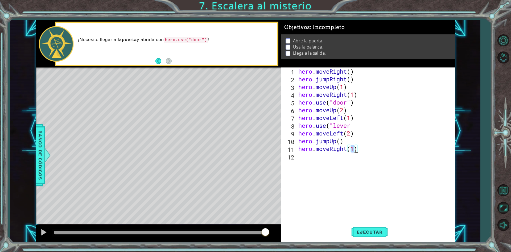
scroll to position [0, 2]
click at [367, 231] on span "Ejecutar" at bounding box center [369, 231] width 36 height 5
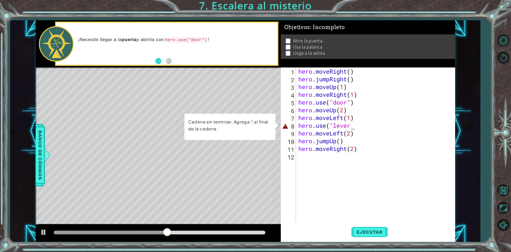
click at [352, 126] on div "hero . moveRight ( ) hero . jumpRight ( ) hero . moveUp ( 1 ) hero . moveRight …" at bounding box center [376, 152] width 159 height 170
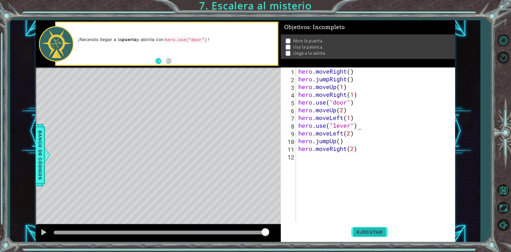
type textarea "hero.use("lever")"
click at [371, 232] on span "Ejecutar" at bounding box center [369, 231] width 36 height 5
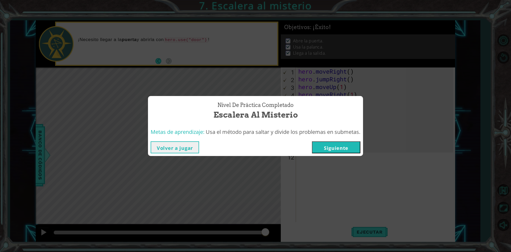
click at [337, 150] on button "Siguiente" at bounding box center [336, 147] width 48 height 12
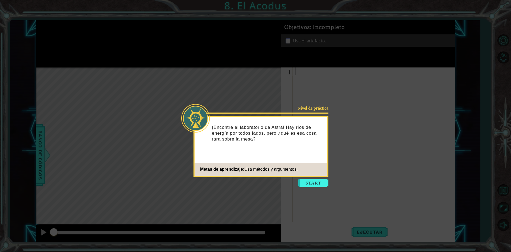
click at [313, 177] on icon at bounding box center [255, 126] width 511 height 252
click at [313, 183] on button "Start" at bounding box center [313, 182] width 30 height 9
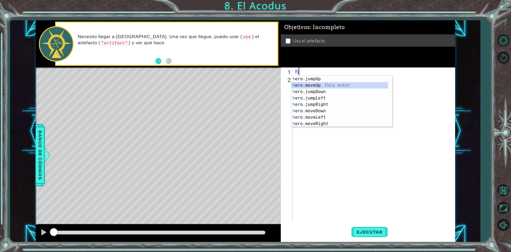
click at [328, 83] on div "h ero.jumpUp Toca enter h ero.moveUp Toca enter h ero.jumpDown Toca enter h ero…" at bounding box center [340, 108] width 97 height 64
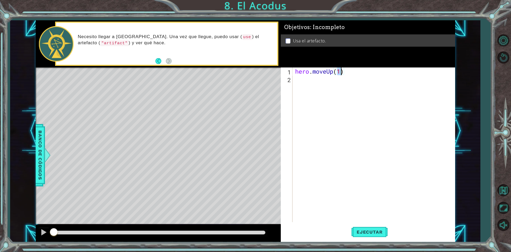
type textarea "hero.moveUp(2)"
click at [328, 83] on div "hero . moveUp ( 2 )" at bounding box center [375, 152] width 162 height 170
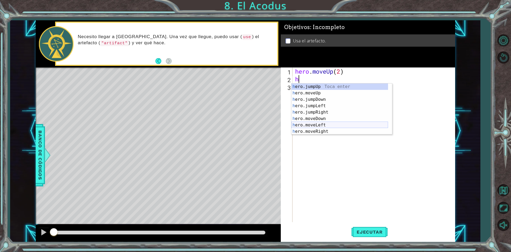
click at [324, 124] on div "h ero.jumpUp Toca enter h ero.moveUp Toca enter h ero.jumpDown Toca enter h ero…" at bounding box center [340, 115] width 97 height 64
type textarea "hero.moveLeft(1)"
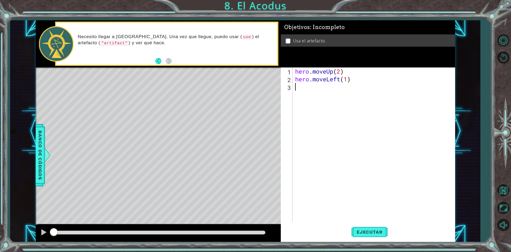
click at [312, 98] on div "hero . moveUp ( 2 ) hero . moveLeft ( 1 )" at bounding box center [375, 152] width 162 height 170
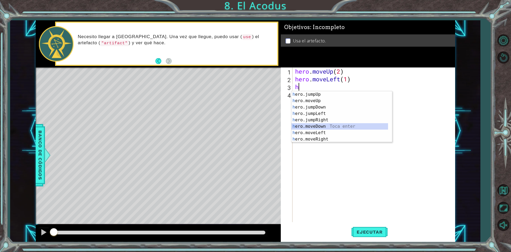
click at [324, 125] on div "h ero.jumpUp Toca enter h ero.moveUp Toca enter h ero.jumpDown Toca enter h ero…" at bounding box center [340, 123] width 97 height 64
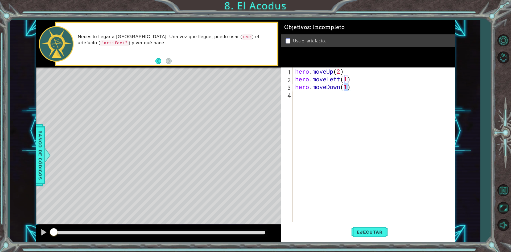
type textarea "hero.moveDown(2)"
click at [336, 106] on div "hero . moveUp ( 2 ) hero . moveLeft ( 1 ) hero . moveDown ( 2 )" at bounding box center [375, 152] width 162 height 170
type textarea "h"
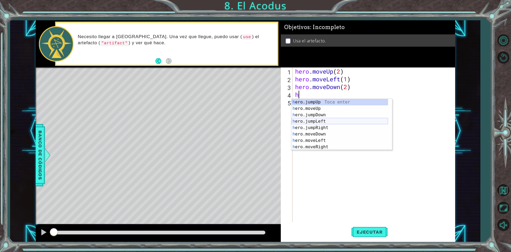
click at [327, 119] on div "h ero.jumpUp Toca enter h ero.moveUp Toca enter h ero.jumpDown Toca enter h ero…" at bounding box center [340, 131] width 97 height 64
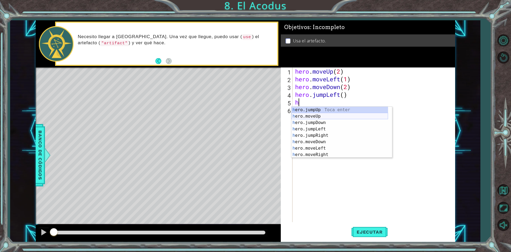
click at [319, 116] on div "h ero.jumpUp Toca enter h ero.moveUp Toca enter h ero.jumpDown Toca enter h ero…" at bounding box center [340, 138] width 97 height 64
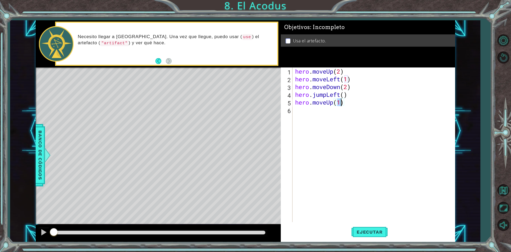
type textarea "hero.moveUp(2)"
click at [321, 115] on div "hero . moveUp ( 2 ) hero . moveLeft ( 1 ) hero . moveDown ( 2 ) hero . jumpLeft…" at bounding box center [375, 152] width 162 height 170
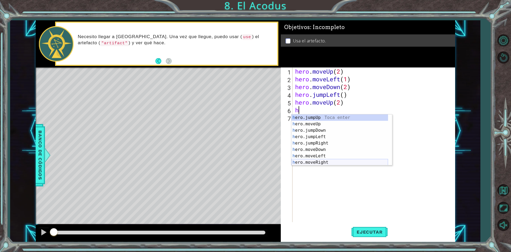
click at [319, 160] on div "h ero.jumpUp Toca enter h ero.moveUp Toca enter h ero.jumpDown Toca enter h ero…" at bounding box center [340, 146] width 97 height 64
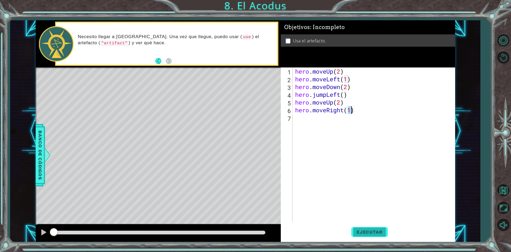
click at [375, 229] on button "Ejecutar" at bounding box center [369, 231] width 36 height 17
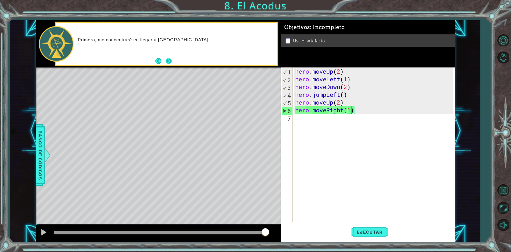
click at [172, 63] on button "Next" at bounding box center [169, 61] width 6 height 6
click at [348, 87] on div "hero . moveUp ( 2 ) hero . moveLeft ( 1 ) hero . moveDown ( 2 ) hero . jumpLeft…" at bounding box center [375, 152] width 162 height 170
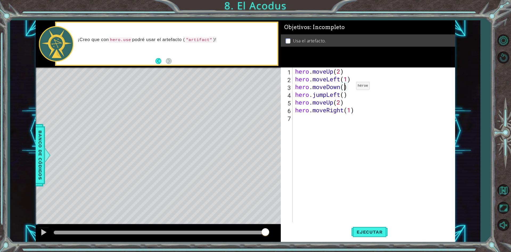
type textarea "hero.moveDown(1)"
click at [366, 85] on div "hero . moveUp ( 2 ) hero . moveLeft ( 1 ) hero . moveDown ( 1 ) hero . jumpLeft…" at bounding box center [375, 152] width 162 height 170
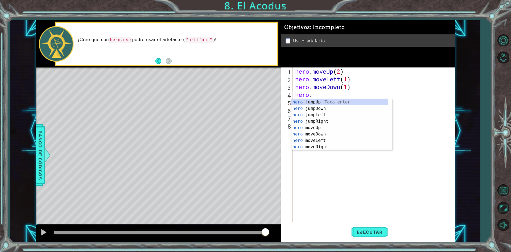
scroll to position [0, 1]
click at [318, 101] on div "hero.u se Toca enter hero. j u mpUp Toca enter hero. j u mpDown Toca enter hero…" at bounding box center [342, 124] width 101 height 51
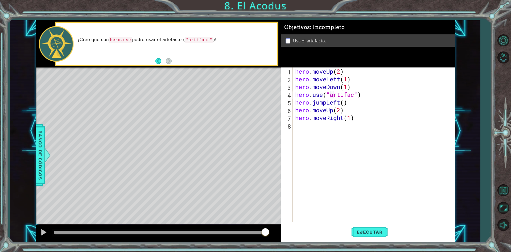
scroll to position [0, 3]
type textarea "hero.use("artifact")"
click at [369, 96] on div "hero . moveUp ( 2 ) hero . moveLeft ( 1 ) hero . moveDown ( 1 ) hero . use ( "a…" at bounding box center [375, 152] width 162 height 170
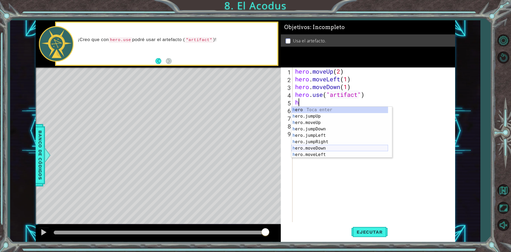
click at [325, 146] on div "h ero Toca enter h ero.jumpUp Toca enter h ero.moveUp Toca enter h ero.jumpDown…" at bounding box center [340, 138] width 97 height 64
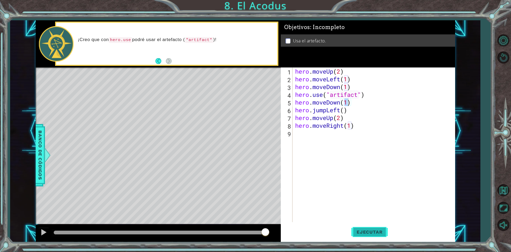
click at [381, 235] on button "Ejecutar" at bounding box center [369, 231] width 36 height 17
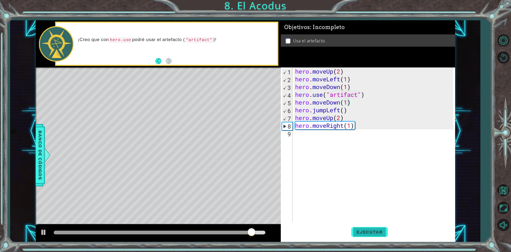
click at [385, 233] on span "Ejecutar" at bounding box center [369, 231] width 36 height 5
click at [376, 231] on span "Ejecutar" at bounding box center [369, 231] width 36 height 5
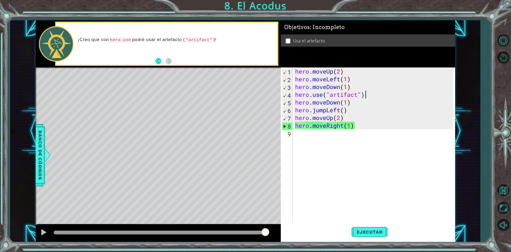
click at [371, 95] on div "hero . moveUp ( 2 ) hero . moveLeft ( 1 ) hero . moveDown ( 1 ) hero . use ( "a…" at bounding box center [375, 152] width 162 height 170
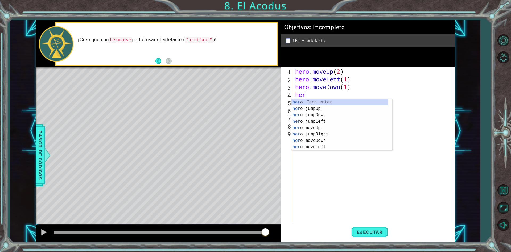
type textarea "h"
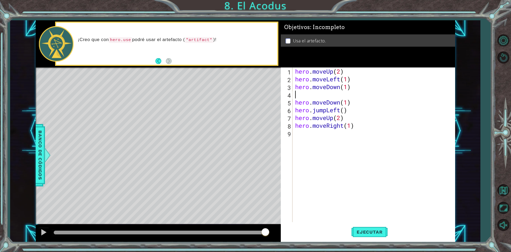
type textarea "hero.moveDown(1)"
click at [354, 140] on div "hero . moveUp ( 2 ) hero . moveLeft ( 1 ) hero . moveDown ( 1 ) hero . moveDown…" at bounding box center [375, 152] width 162 height 170
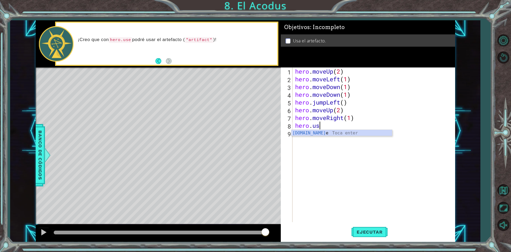
scroll to position [0, 1]
click at [346, 131] on div "hero.use Toca enter" at bounding box center [342, 139] width 101 height 19
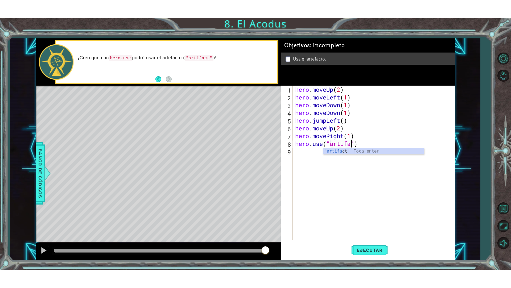
scroll to position [0, 3]
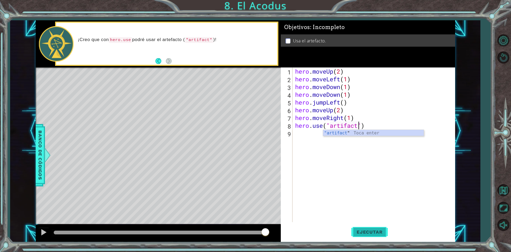
type textarea "hero.use("artifact")"
click at [375, 235] on button "Ejecutar" at bounding box center [369, 231] width 36 height 17
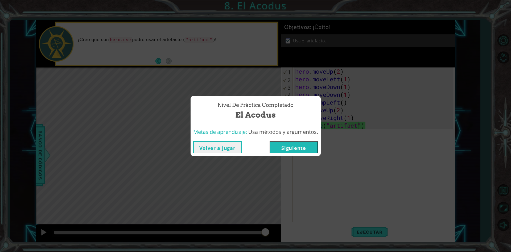
click at [293, 143] on button "Siguiente" at bounding box center [294, 147] width 48 height 12
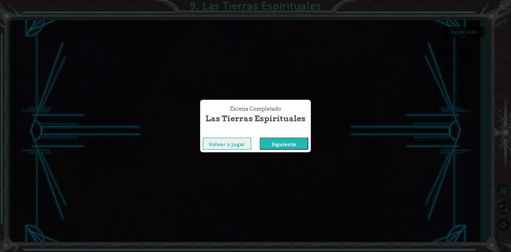
click at [277, 145] on button "Siguiente" at bounding box center [284, 143] width 48 height 12
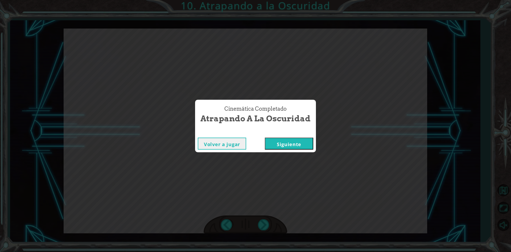
click at [280, 146] on button "Siguiente" at bounding box center [289, 143] width 48 height 12
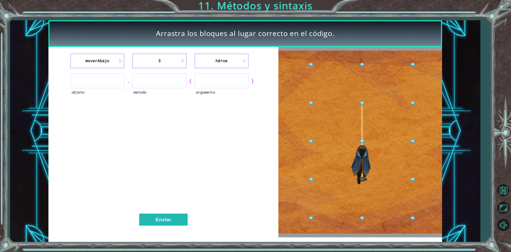
click at [117, 83] on ul at bounding box center [97, 80] width 54 height 15
click at [197, 79] on ul at bounding box center [222, 80] width 54 height 15
click at [222, 82] on ul at bounding box center [222, 80] width 54 height 15
drag, startPoint x: 246, startPoint y: 79, endPoint x: 239, endPoint y: 81, distance: 7.2
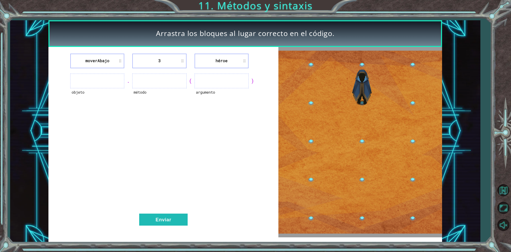
click at [246, 80] on ul at bounding box center [222, 80] width 54 height 15
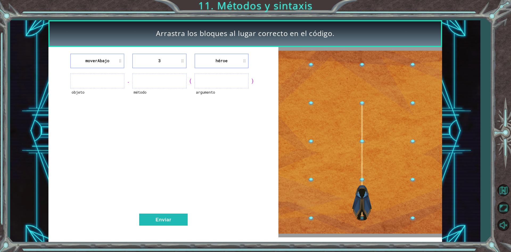
click at [232, 62] on li "héroe" at bounding box center [222, 61] width 54 height 15
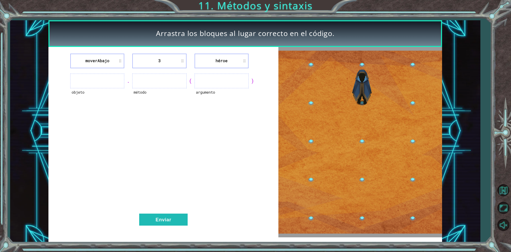
click at [93, 75] on ul at bounding box center [97, 80] width 54 height 15
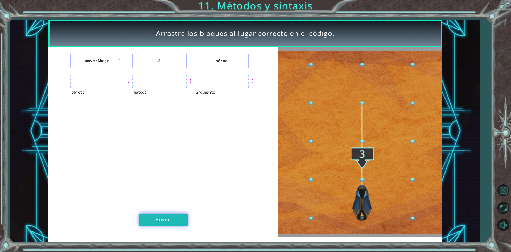
click at [178, 221] on button "Enviar" at bounding box center [163, 219] width 48 height 12
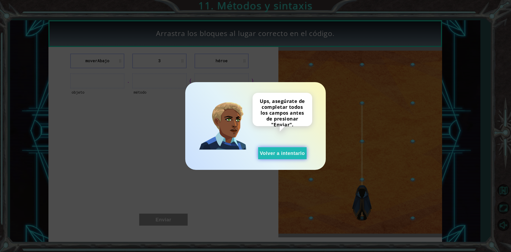
click at [303, 154] on button "Volver a intentarlo" at bounding box center [282, 153] width 48 height 12
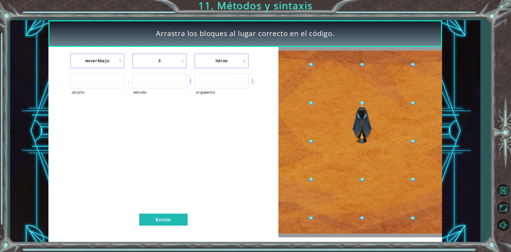
click at [355, 216] on img at bounding box center [360, 142] width 164 height 183
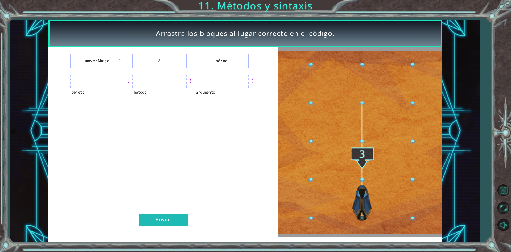
click at [356, 221] on img at bounding box center [360, 142] width 164 height 183
click at [361, 174] on img at bounding box center [360, 142] width 164 height 183
click at [363, 214] on img at bounding box center [360, 142] width 164 height 183
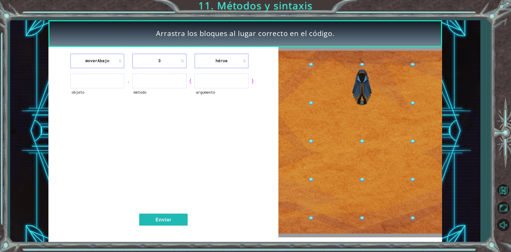
click at [359, 158] on img at bounding box center [360, 142] width 164 height 183
click at [248, 78] on ul at bounding box center [222, 80] width 54 height 15
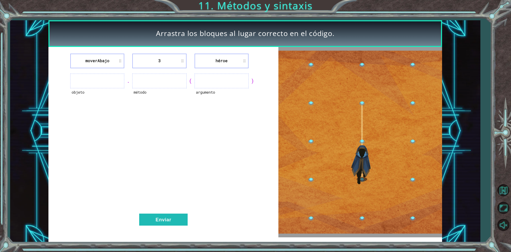
click at [248, 78] on ul at bounding box center [222, 80] width 54 height 15
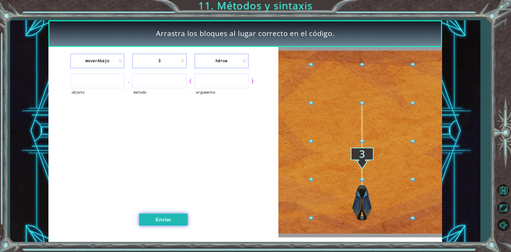
click at [154, 221] on button "Enviar" at bounding box center [163, 219] width 48 height 12
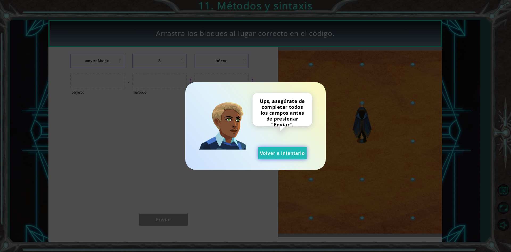
click at [284, 149] on button "Volver a intentarlo" at bounding box center [282, 153] width 48 height 12
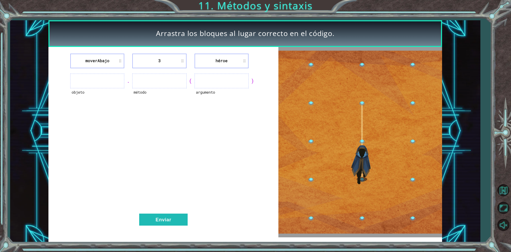
click at [101, 84] on ul at bounding box center [97, 80] width 54 height 15
drag, startPoint x: 114, startPoint y: 84, endPoint x: 179, endPoint y: 91, distance: 65.5
click at [142, 88] on div "objeto . método ( argumento )" at bounding box center [163, 80] width 216 height 15
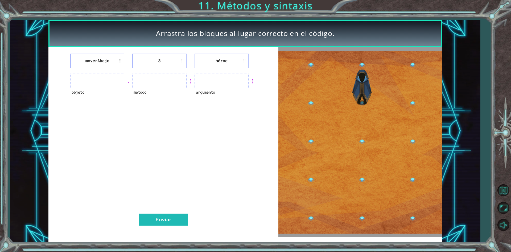
click at [179, 91] on div "método" at bounding box center [159, 95] width 54 height 15
drag, startPoint x: 154, startPoint y: 97, endPoint x: 215, endPoint y: 69, distance: 66.7
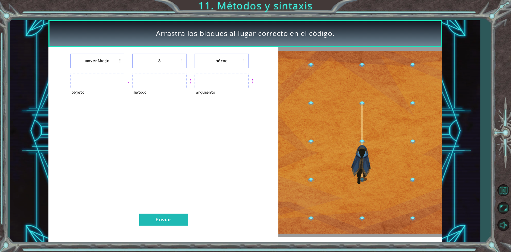
click at [161, 93] on div "método" at bounding box center [159, 95] width 54 height 15
drag, startPoint x: 215, startPoint y: 69, endPoint x: 189, endPoint y: 81, distance: 28.3
click at [210, 75] on div "moverAbajo 3 héroe objeto . método ( argumento ) Enviar" at bounding box center [163, 142] width 230 height 190
click at [189, 81] on div "(" at bounding box center [191, 80] width 8 height 7
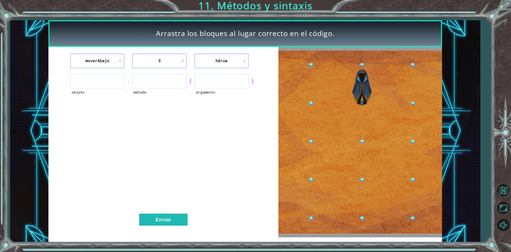
click at [232, 84] on ul at bounding box center [222, 80] width 54 height 15
drag, startPoint x: 251, startPoint y: 80, endPoint x: 218, endPoint y: 88, distance: 33.4
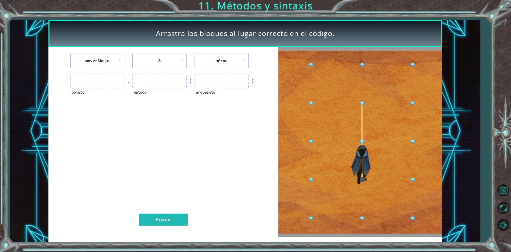
click at [221, 88] on div "objeto . método ( argumento )" at bounding box center [163, 80] width 216 height 15
click at [210, 62] on li "héroe" at bounding box center [222, 61] width 54 height 15
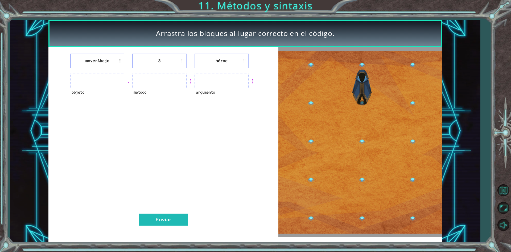
click at [210, 62] on li "héroe" at bounding box center [222, 61] width 54 height 15
click at [222, 81] on ul at bounding box center [222, 80] width 54 height 15
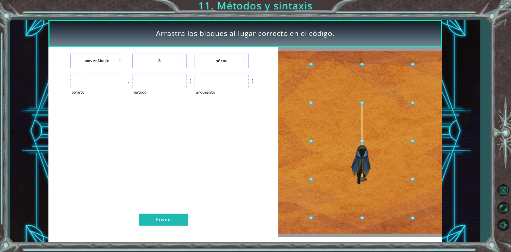
click at [222, 81] on ul at bounding box center [222, 80] width 54 height 15
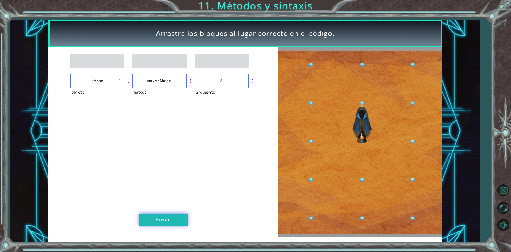
click at [167, 222] on button "Enviar" at bounding box center [163, 219] width 48 height 12
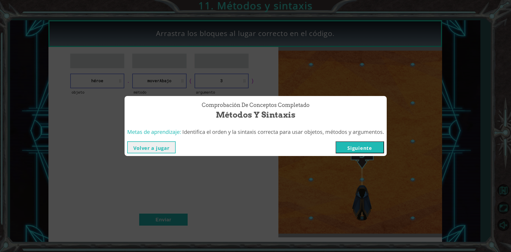
click at [361, 149] on button "Siguiente" at bounding box center [360, 147] width 48 height 12
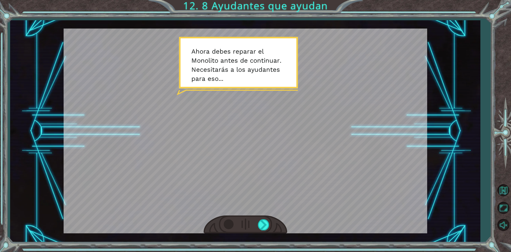
drag, startPoint x: 340, startPoint y: 141, endPoint x: 288, endPoint y: 125, distance: 55.1
click at [288, 125] on div at bounding box center [246, 130] width 364 height 204
drag, startPoint x: 260, startPoint y: 172, endPoint x: 252, endPoint y: 185, distance: 15.4
click at [255, 179] on div at bounding box center [246, 130] width 364 height 204
click at [260, 225] on div at bounding box center [264, 224] width 12 height 11
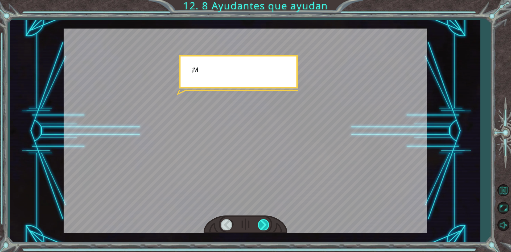
click at [260, 224] on div at bounding box center [264, 224] width 12 height 11
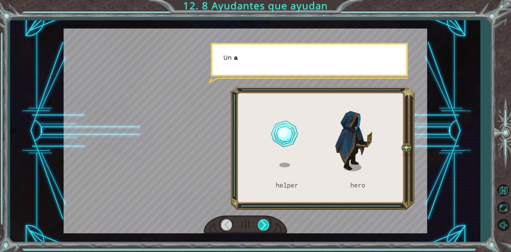
click at [260, 224] on div at bounding box center [264, 224] width 12 height 11
click at [261, 224] on div at bounding box center [264, 224] width 12 height 11
click at [265, 223] on div at bounding box center [264, 224] width 12 height 11
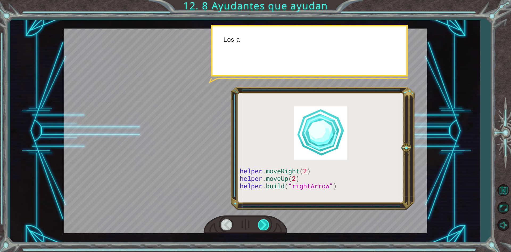
click at [265, 223] on div at bounding box center [264, 224] width 12 height 11
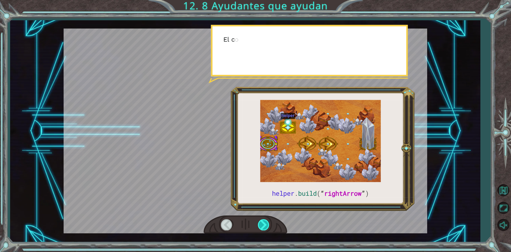
click at [265, 223] on div at bounding box center [264, 224] width 12 height 11
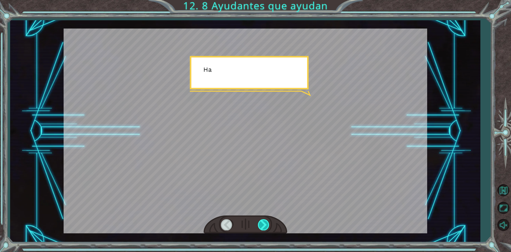
click at [265, 223] on div at bounding box center [264, 224] width 12 height 11
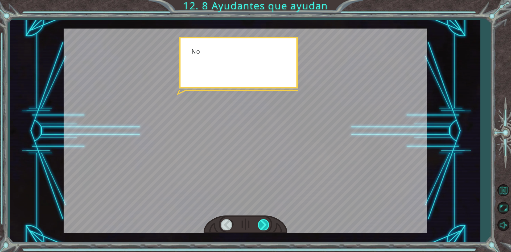
click at [265, 223] on div at bounding box center [264, 224] width 12 height 11
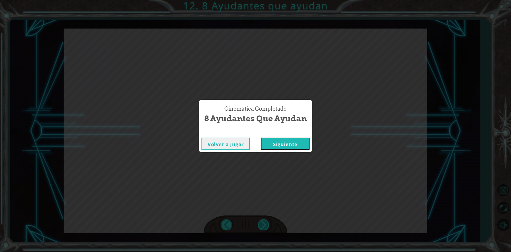
click at [265, 0] on div "helper . build ( “ rightArrow ” ) A h o r a d e b e s r e p a r a r e l M o n o…" at bounding box center [255, 0] width 511 height 0
click at [265, 223] on div "Cinemática Completado 8 Ayudantes que ayudan Volver a jugar [GEOGRAPHIC_DATA]" at bounding box center [255, 126] width 511 height 252
click at [291, 147] on button "Siguiente" at bounding box center [285, 143] width 48 height 12
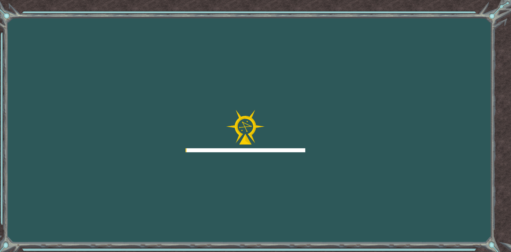
click at [289, 144] on div at bounding box center [246, 131] width 120 height 43
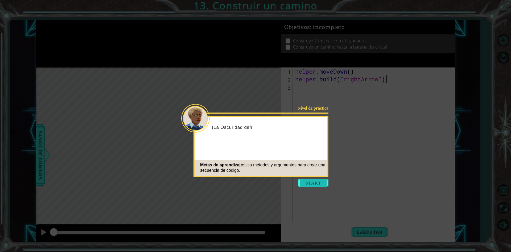
drag, startPoint x: 307, startPoint y: 172, endPoint x: 314, endPoint y: 183, distance: 12.8
click at [313, 175] on footer "Metas de aprendizaje: Usa métodos y argumentos para crear una secuencia de códi…" at bounding box center [261, 167] width 133 height 16
click at [315, 184] on button "Start" at bounding box center [313, 182] width 30 height 9
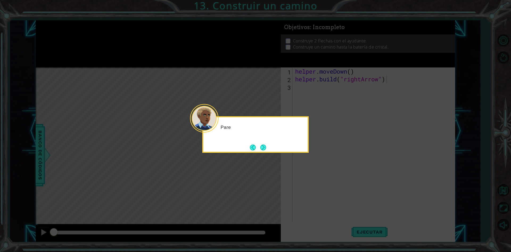
click at [314, 179] on icon at bounding box center [255, 126] width 511 height 252
drag, startPoint x: 240, startPoint y: 138, endPoint x: 243, endPoint y: 140, distance: 4.0
click at [240, 138] on div "Parece que una parte del" at bounding box center [255, 129] width 104 height 21
click at [243, 140] on div "Parece que una parte del camino" at bounding box center [255, 134] width 106 height 36
click at [260, 149] on button "Next" at bounding box center [263, 147] width 6 height 6
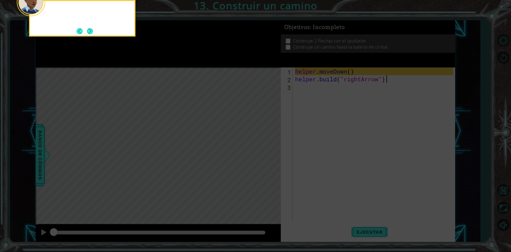
click at [260, 149] on icon at bounding box center [255, 38] width 511 height 428
click at [261, 149] on icon at bounding box center [255, 38] width 511 height 428
click at [261, 152] on icon at bounding box center [255, 38] width 511 height 428
click at [92, 25] on div "Primero, mueve al ayudante a un lugar vacío en el camino." at bounding box center [82, 16] width 104 height 27
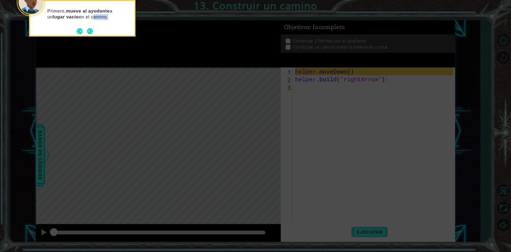
click at [92, 25] on div "Primero, mueve al ayudante a un lugar vacío en el camino." at bounding box center [82, 16] width 104 height 27
click at [93, 31] on button "Next" at bounding box center [90, 31] width 6 height 6
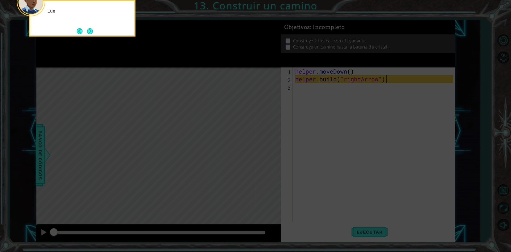
click at [93, 31] on button "Next" at bounding box center [90, 31] width 6 height 6
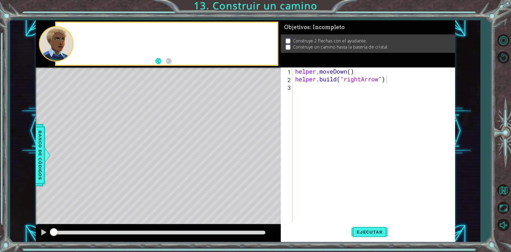
click at [93, 31] on div at bounding box center [166, 44] width 221 height 42
drag, startPoint x: 378, startPoint y: 227, endPoint x: 382, endPoint y: 220, distance: 8.2
click at [378, 226] on button "Ejecutar" at bounding box center [369, 231] width 36 height 17
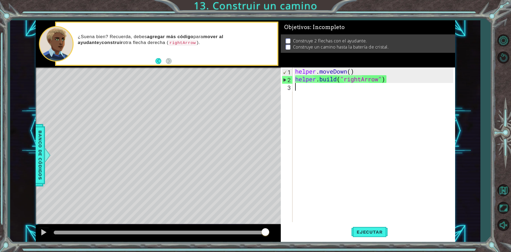
click at [309, 92] on div "helper . moveDown ( ) helper . build ( "rightArrow" )" at bounding box center [375, 152] width 162 height 170
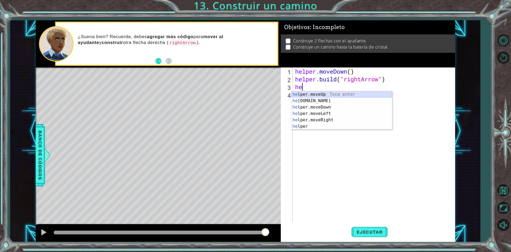
click at [349, 95] on div "he lper.moveUp Toca enter he [DOMAIN_NAME] Toca enter he lper.moveDown Toca ent…" at bounding box center [342, 116] width 101 height 51
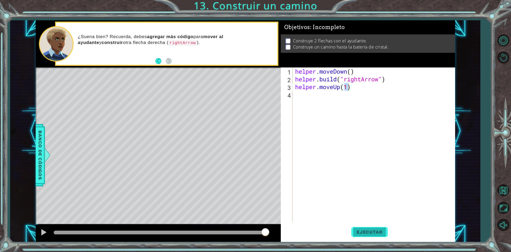
click at [372, 228] on button "Ejecutar" at bounding box center [369, 231] width 36 height 17
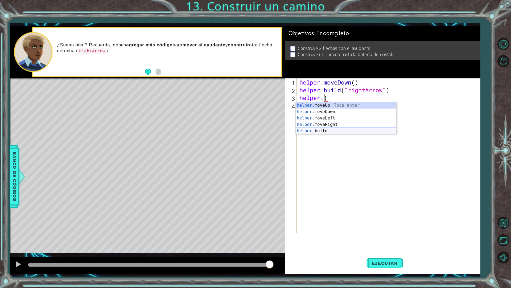
click at [335, 129] on div "helper. moveUp Toca enter helper. moveDown Toca enter helper. moveLeft Toca ent…" at bounding box center [346, 124] width 101 height 45
type textarea "[DOMAIN_NAME]("rightArrow")"
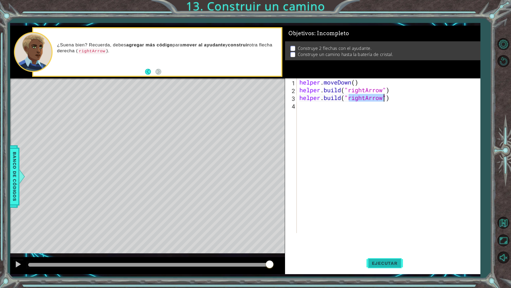
click at [391, 251] on span "Ejecutar" at bounding box center [385, 262] width 36 height 5
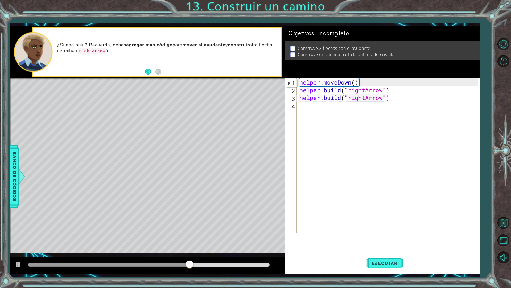
click at [162, 68] on div "¿Suena bien? Recuerda, debes agregar más código para mover al ayudante y constr…" at bounding box center [157, 52] width 248 height 48
click at [161, 70] on div "¿Suena bien? Recuerda, debes agregar más código para mover al ayudante y constr…" at bounding box center [157, 52] width 248 height 48
click at [391, 91] on div "helper . moveDown ( ) helper . build ( "rightArrow" ) helper . build ( "rightAr…" at bounding box center [389, 163] width 183 height 170
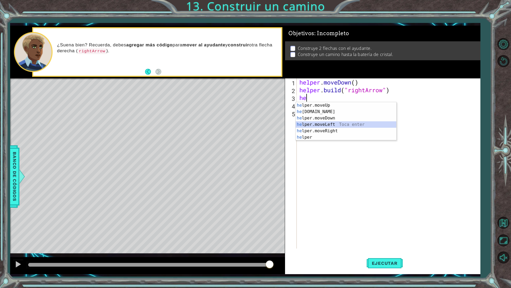
click at [349, 123] on div "he lper.moveUp Toca enter he [DOMAIN_NAME] Toca enter he lper.moveDown Toca ent…" at bounding box center [346, 127] width 101 height 51
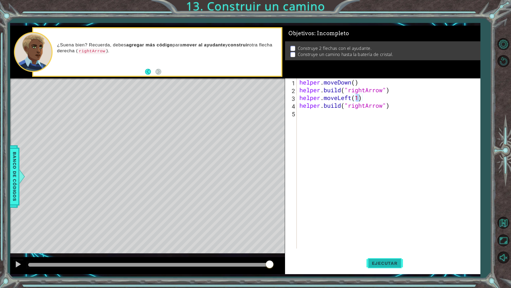
click at [380, 251] on span "Ejecutar" at bounding box center [385, 262] width 36 height 5
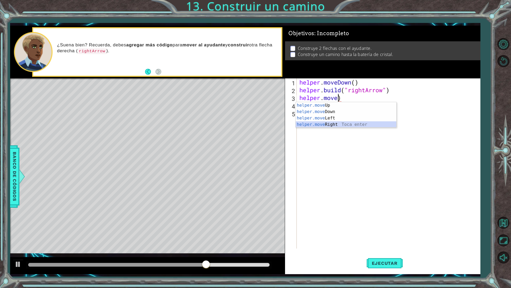
click at [335, 124] on div "helper.move Up Toca enter helper.move Down Toca enter helper.move Left Toca ent…" at bounding box center [346, 121] width 101 height 38
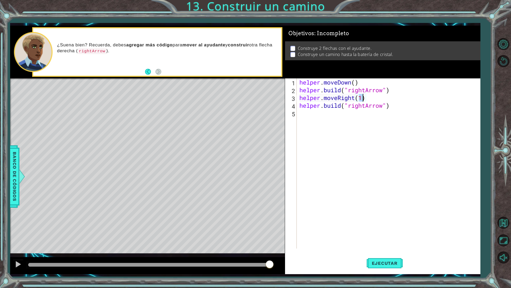
scroll to position [0, 3]
type textarea "helper.moveRight(3)"
click at [397, 251] on span "Ejecutar" at bounding box center [385, 262] width 36 height 5
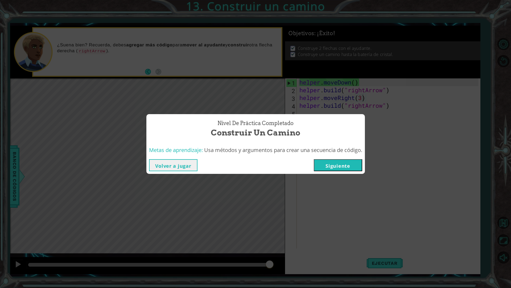
click at [342, 168] on button "Siguiente" at bounding box center [338, 165] width 48 height 12
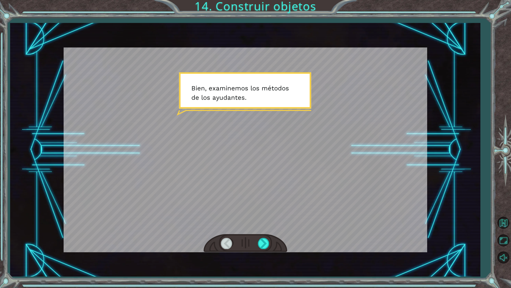
click at [252, 246] on div at bounding box center [246, 243] width 84 height 18
click at [267, 245] on div at bounding box center [264, 242] width 12 height 11
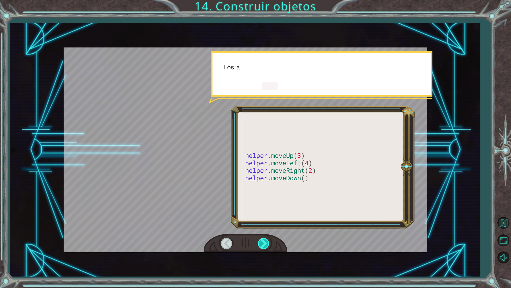
click at [267, 245] on div at bounding box center [264, 242] width 12 height 11
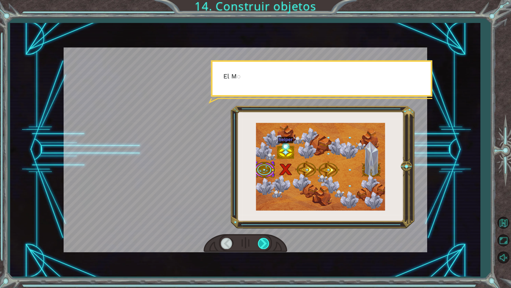
click at [267, 245] on div at bounding box center [264, 242] width 12 height 11
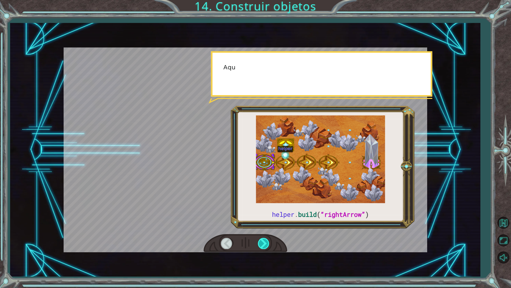
click at [267, 245] on div at bounding box center [264, 242] width 12 height 11
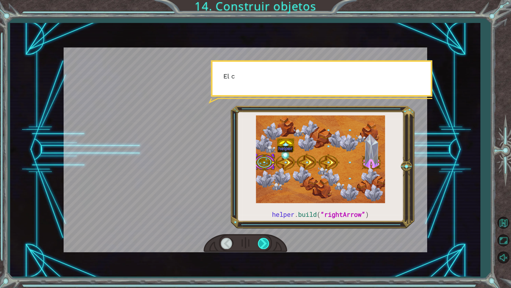
click at [267, 245] on div at bounding box center [264, 242] width 12 height 11
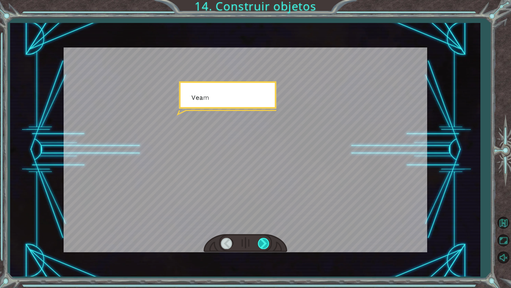
click at [267, 245] on div at bounding box center [264, 242] width 12 height 11
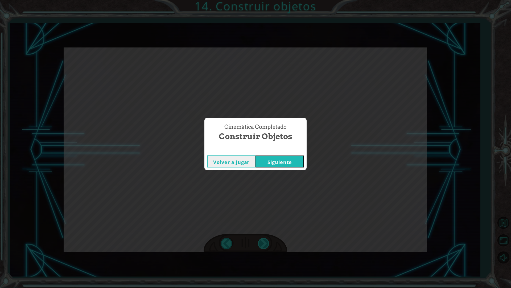
click at [267, 245] on div "Cinemática Completado Construir objetos Volver a jugar [GEOGRAPHIC_DATA]" at bounding box center [255, 144] width 511 height 288
click at [279, 163] on button "Siguiente" at bounding box center [280, 161] width 48 height 12
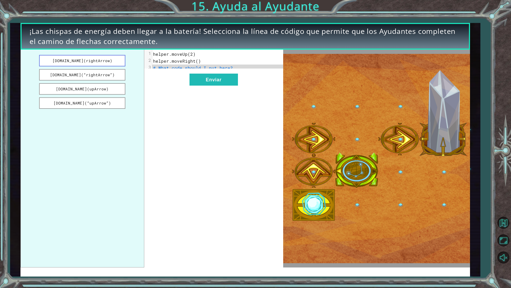
drag, startPoint x: 91, startPoint y: 56, endPoint x: 107, endPoint y: 62, distance: 17.6
click at [144, 66] on div "[DOMAIN_NAME](rightArrow) [DOMAIN_NAME](“rightArrow”) [DOMAIN_NAME](upArrow) [D…" at bounding box center [151, 158] width 263 height 217
drag, startPoint x: 101, startPoint y: 61, endPoint x: 163, endPoint y: 65, distance: 62.4
click at [163, 65] on div "[DOMAIN_NAME](rightArrow) [DOMAIN_NAME](“rightArrow”) [DOMAIN_NAME](upArrow) [D…" at bounding box center [151, 158] width 263 height 217
click at [113, 63] on button "[DOMAIN_NAME](rightArrow)" at bounding box center [82, 60] width 86 height 11
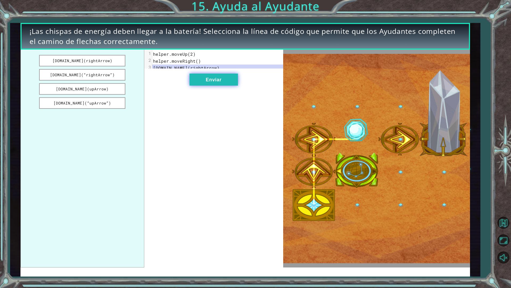
click at [196, 85] on button "Enviar" at bounding box center [214, 79] width 48 height 12
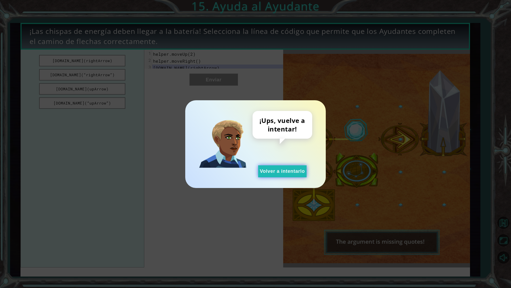
click at [286, 169] on button "Volver a intentarlo" at bounding box center [282, 171] width 48 height 12
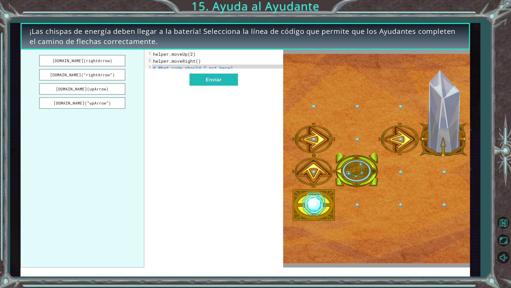
click at [116, 82] on ul "[DOMAIN_NAME](rightArrow) [DOMAIN_NAME](“rightArrow”) [DOMAIN_NAME](upArrow) [D…" at bounding box center [82, 158] width 124 height 217
click at [114, 80] on button "[DOMAIN_NAME](“rightArrow”)" at bounding box center [82, 74] width 86 height 11
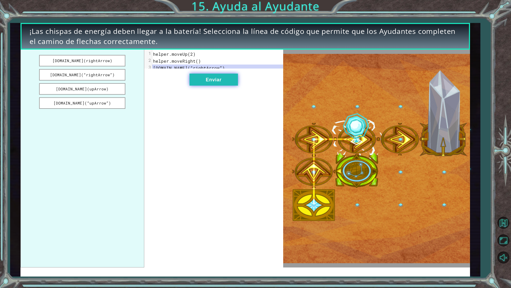
click at [228, 85] on button "Enviar" at bounding box center [214, 79] width 48 height 12
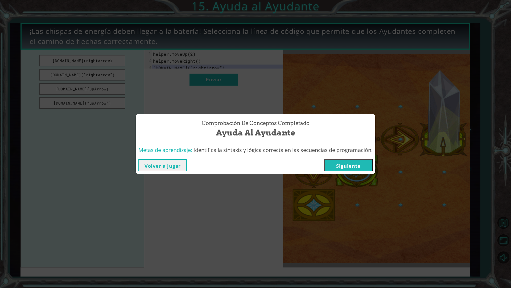
click at [362, 164] on button "Siguiente" at bounding box center [348, 165] width 48 height 12
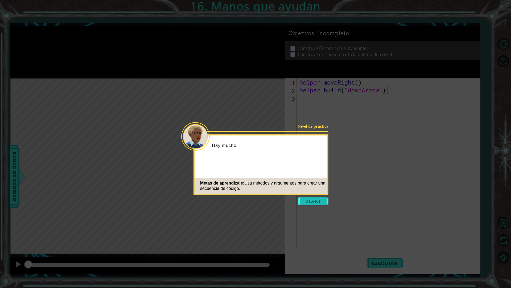
click at [317, 198] on button "Start" at bounding box center [313, 200] width 30 height 9
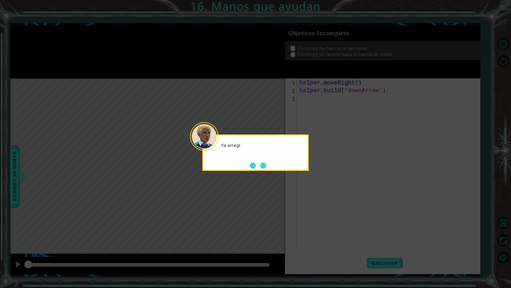
click at [283, 175] on icon at bounding box center [255, 144] width 511 height 288
click at [264, 163] on button "Next" at bounding box center [263, 165] width 6 height 6
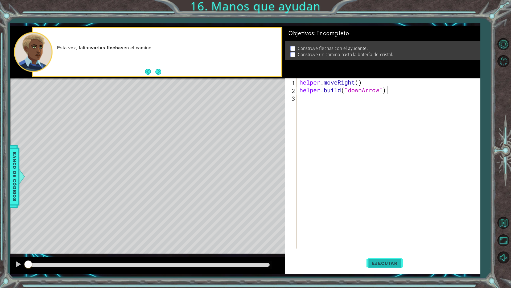
click at [399, 251] on span "Ejecutar" at bounding box center [385, 262] width 36 height 5
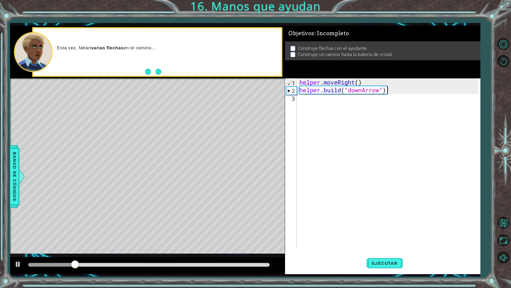
click at [346, 105] on div "helper . moveRight ( ) helper . build ( "downArrow" )" at bounding box center [389, 170] width 183 height 185
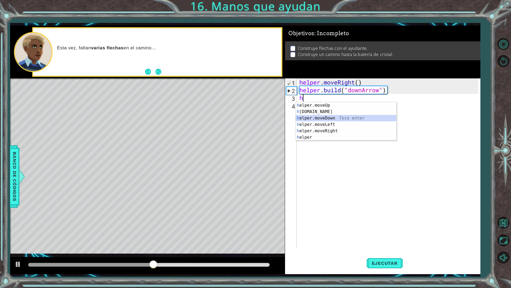
click at [340, 118] on div "h elper.moveUp Toca enter h [DOMAIN_NAME] Toca enter h elper.moveDown Toca ente…" at bounding box center [346, 127] width 101 height 51
type textarea "helper.moveDown(1)"
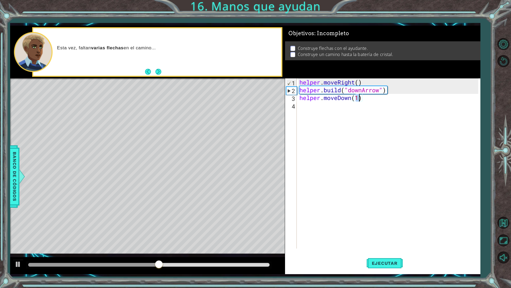
click at [352, 122] on div "helper . moveRight ( ) helper . build ( "downArrow" ) helper . moveDown ( 1 )" at bounding box center [389, 170] width 183 height 185
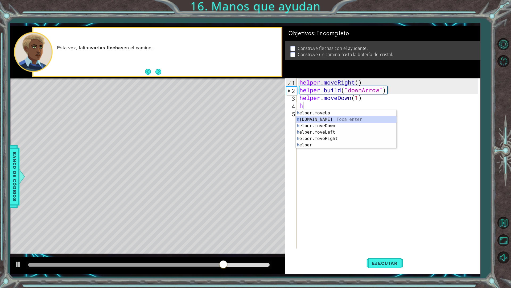
click at [314, 118] on div "h elper.moveUp Toca enter h [DOMAIN_NAME] Toca enter h elper.moveDown Toca ente…" at bounding box center [346, 135] width 101 height 51
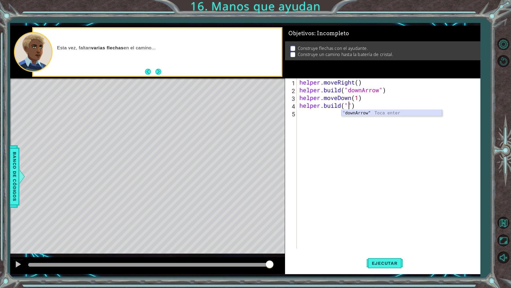
click at [393, 113] on div "" downArrow" Toca enter" at bounding box center [392, 119] width 101 height 19
type textarea "[DOMAIN_NAME]("downArrow")"
click at [343, 121] on div "helper . moveRight ( ) helper . build ( "downArrow" ) helper . moveDown ( 1 ) h…" at bounding box center [389, 170] width 183 height 185
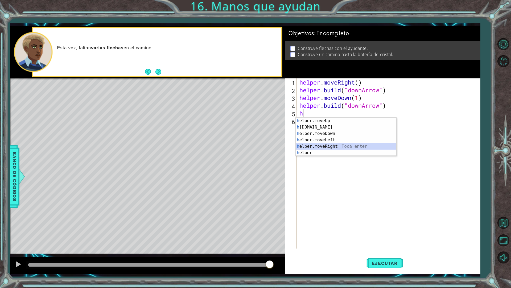
click at [347, 146] on div "h elper.moveUp Toca enter h [DOMAIN_NAME] Toca enter h elper.moveDown Toca ente…" at bounding box center [346, 142] width 101 height 51
type textarea "helper.moveRight(1)"
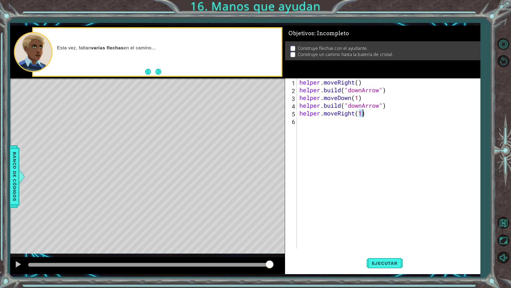
click at [335, 135] on div "helper . moveRight ( ) helper . build ( "downArrow" ) helper . moveDown ( 1 ) h…" at bounding box center [389, 170] width 183 height 185
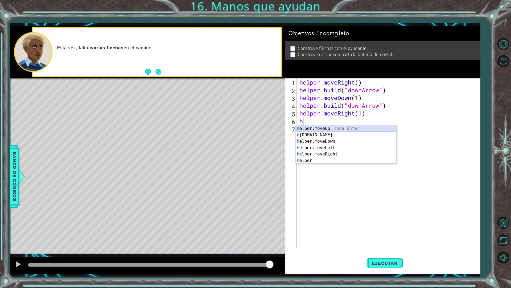
click at [328, 132] on div "h elper.moveUp Toca enter h [DOMAIN_NAME] Toca enter h elper.moveDown Toca ente…" at bounding box center [346, 150] width 101 height 51
click at [347, 154] on div "helper. moveUp Toca enter helper. moveDown Toca enter helper. moveLeft Toca ent…" at bounding box center [346, 147] width 101 height 45
type textarea "[DOMAIN_NAME]("rightArrow")"
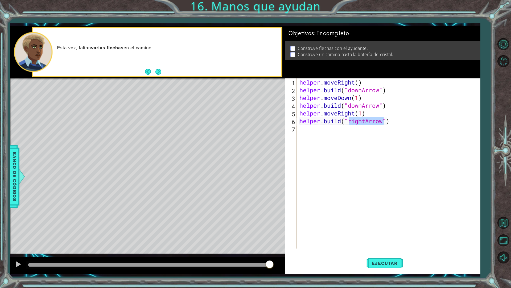
click at [311, 140] on div "helper . moveRight ( ) helper . build ( "downArrow" ) helper . moveDown ( 1 ) h…" at bounding box center [389, 170] width 183 height 185
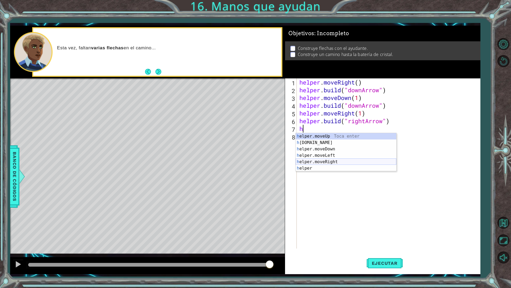
click at [332, 162] on div "h elper.moveUp Toca enter h [DOMAIN_NAME] Toca enter h elper.moveDown Toca ente…" at bounding box center [346, 158] width 101 height 51
type textarea "helper.moveRight(1)"
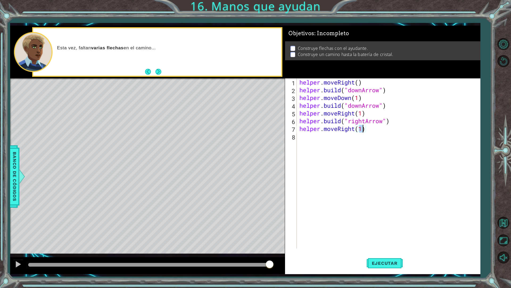
click at [317, 152] on div "helper . moveRight ( ) helper . build ( "downArrow" ) helper . moveDown ( 1 ) h…" at bounding box center [389, 170] width 183 height 185
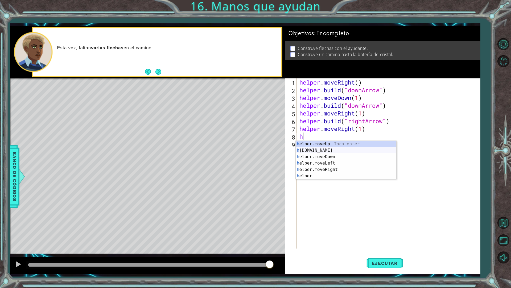
click at [327, 148] on div "h elper.moveUp Toca enter h [DOMAIN_NAME] Toca enter h elper.moveDown Toca ente…" at bounding box center [346, 166] width 101 height 51
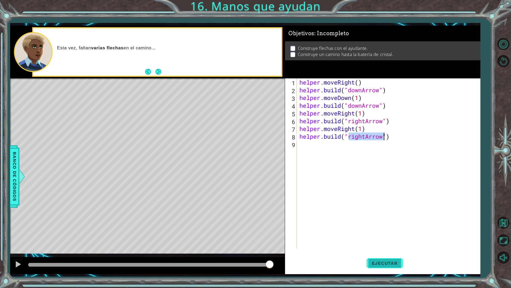
click at [388, 251] on span "Ejecutar" at bounding box center [385, 262] width 36 height 5
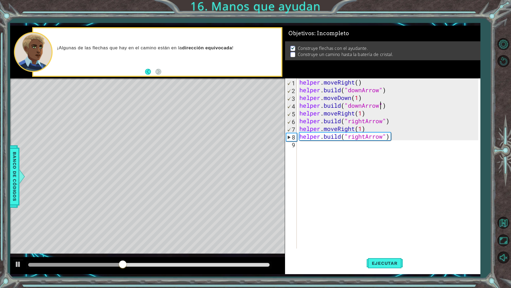
click at [379, 106] on div "helper . moveRight ( ) helper . build ( "downArrow" ) helper . moveDown ( 1 ) h…" at bounding box center [389, 170] width 183 height 185
type textarea "[DOMAIN_NAME]("rightArrow")"
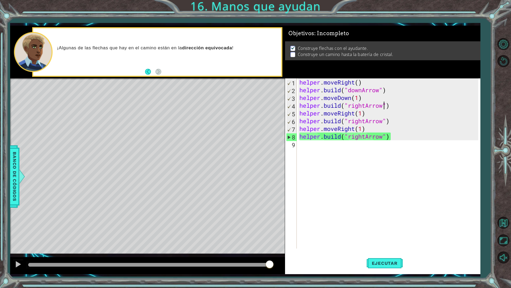
scroll to position [0, 0]
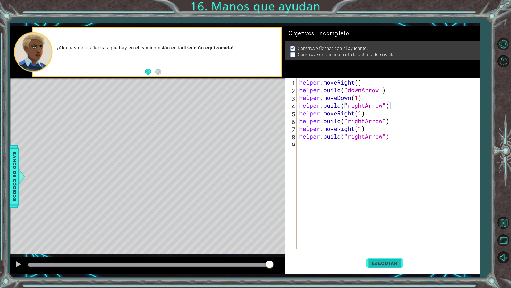
click at [370, 251] on span "Ejecutar" at bounding box center [385, 262] width 36 height 5
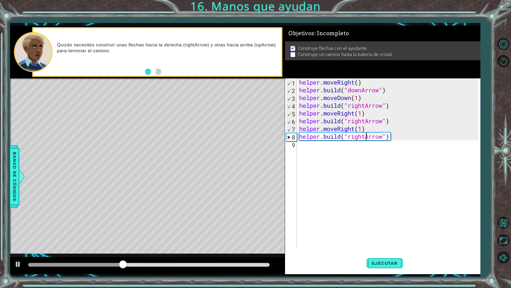
click at [365, 137] on div "helper . moveRight ( ) helper . build ( "downArrow" ) helper . moveDown ( 1 ) h…" at bounding box center [389, 170] width 183 height 185
type textarea "[DOMAIN_NAME]("upArrow")"
click at [393, 251] on button "Ejecutar" at bounding box center [385, 262] width 36 height 19
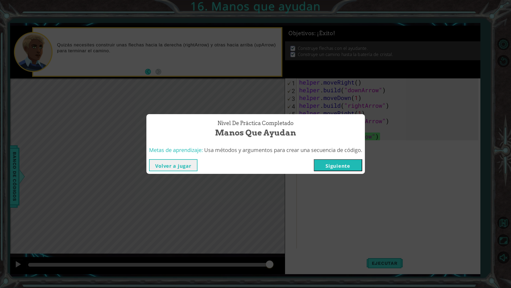
click at [334, 168] on button "Siguiente" at bounding box center [338, 165] width 48 height 12
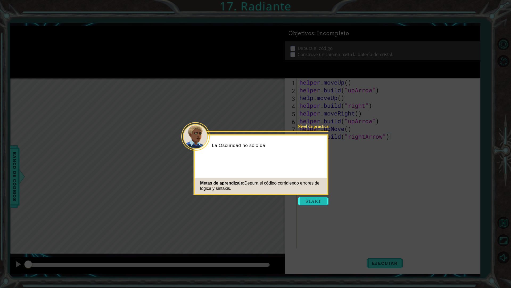
click at [315, 201] on button "Start" at bounding box center [313, 200] width 30 height 9
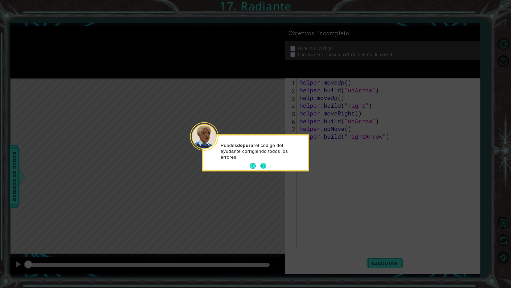
click at [261, 166] on button "Next" at bounding box center [263, 166] width 6 height 6
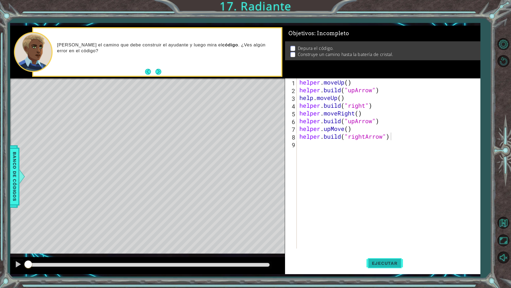
click at [385, 251] on span "Ejecutar" at bounding box center [385, 262] width 36 height 5
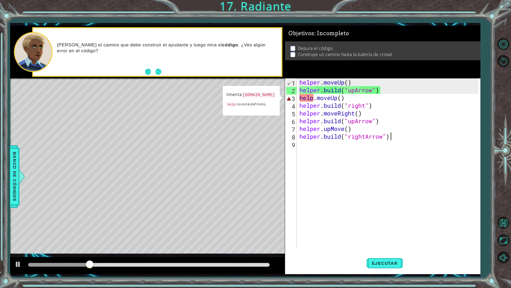
click at [341, 99] on div "helper . moveUp ( ) helper . build ( "upArrow" ) help . moveUp ( ) helper . bui…" at bounding box center [389, 170] width 183 height 185
click at [314, 98] on div "helper . moveUp ( ) helper . build ( "upArrow" ) help . moveUp ( ) helper . bui…" at bounding box center [389, 170] width 183 height 185
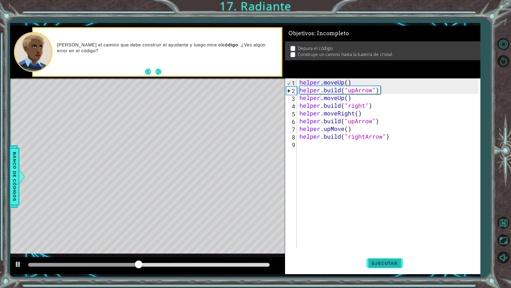
click at [388, 251] on button "Ejecutar" at bounding box center [385, 262] width 36 height 19
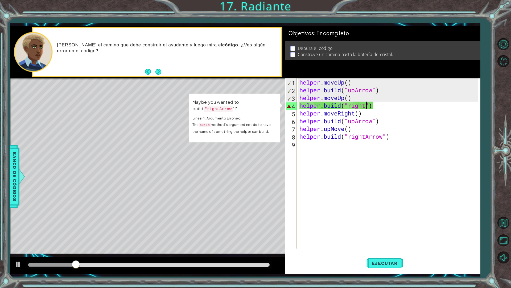
click at [366, 107] on div "helper . moveUp ( ) helper . build ( "upArrow" ) helper . moveUp ( ) helper . b…" at bounding box center [389, 170] width 183 height 185
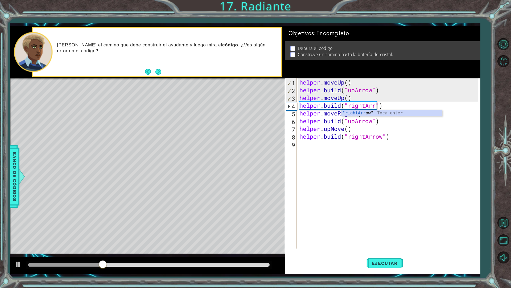
scroll to position [0, 3]
type textarea "[DOMAIN_NAME]("rightArrow")"
click at [379, 155] on div "helper . moveUp ( ) helper . build ( "upArrow" ) helper . moveUp ( ) helper . b…" at bounding box center [389, 170] width 183 height 185
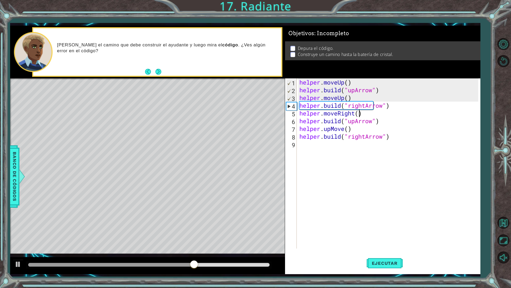
click at [359, 113] on div "helper . moveUp ( ) helper . build ( "upArrow" ) helper . moveUp ( ) helper . b…" at bounding box center [389, 170] width 183 height 185
click at [355, 122] on div "helper . moveUp ( ) helper . build ( "upArrow" ) helper . moveUp ( ) helper . b…" at bounding box center [389, 170] width 183 height 185
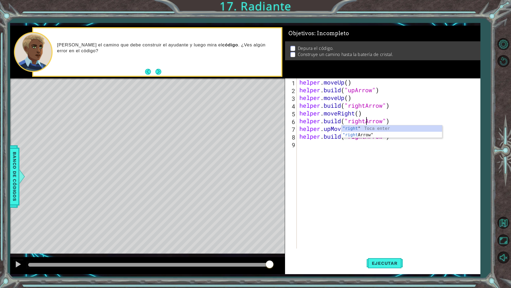
scroll to position [0, 3]
click at [391, 136] on div ""right " Toca enter "right Arrow" Toca enter" at bounding box center [392, 138] width 101 height 26
click at [349, 129] on div "helper . moveUp ( ) helper . build ( "upArrow" ) helper . moveUp ( ) helper . b…" at bounding box center [389, 170] width 183 height 185
click at [384, 251] on button "Ejecutar" at bounding box center [385, 262] width 36 height 19
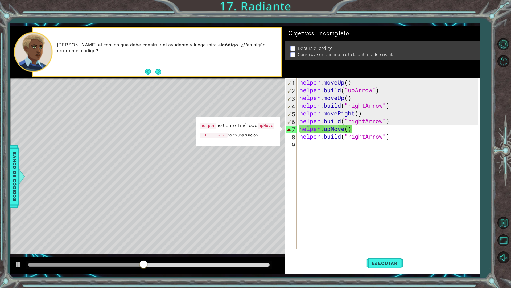
click at [330, 130] on div "helper . moveUp ( ) helper . build ( "upArrow" ) helper . moveUp ( ) helper . b…" at bounding box center [389, 170] width 183 height 185
click at [344, 128] on div "helper . moveUp ( ) helper . build ( "upArrow" ) helper . moveUp ( ) helper . b…" at bounding box center [389, 170] width 183 height 185
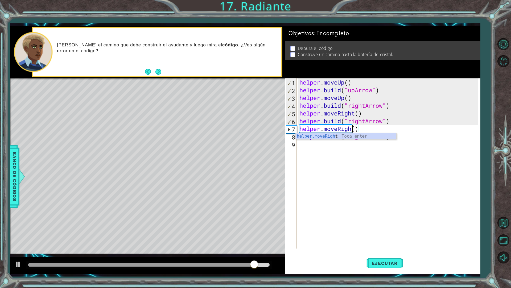
scroll to position [0, 2]
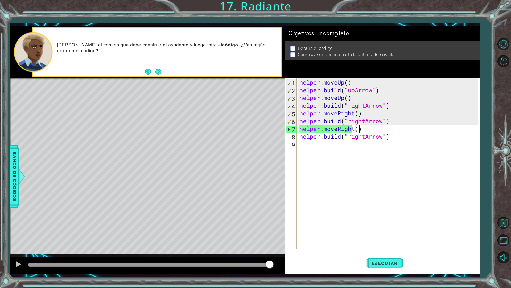
click at [360, 128] on div "helper . moveUp ( ) helper . build ( "upArrow" ) helper . moveUp ( ) helper . b…" at bounding box center [389, 170] width 183 height 185
click at [364, 136] on div "helper . moveUp ( ) helper . build ( "upArrow" ) helper . moveUp ( ) helper . b…" at bounding box center [389, 170] width 183 height 185
click at [367, 137] on div "helper . moveUp ( ) helper . build ( "upArrow" ) helper . moveUp ( ) helper . b…" at bounding box center [389, 170] width 183 height 185
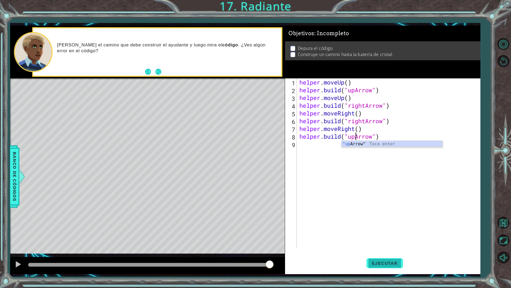
type textarea "[DOMAIN_NAME]("upArrow")"
click at [386, 251] on button "Ejecutar" at bounding box center [385, 262] width 36 height 19
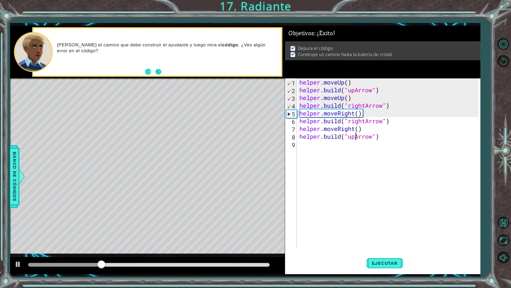
click at [157, 69] on button "Next" at bounding box center [158, 72] width 6 height 6
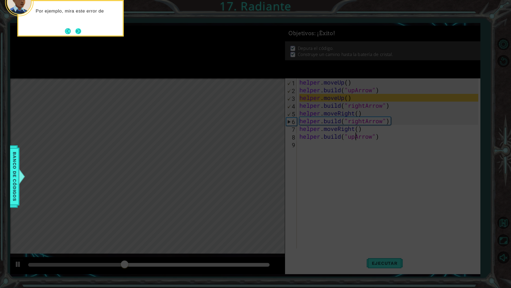
click at [78, 31] on button "Next" at bounding box center [78, 31] width 6 height 6
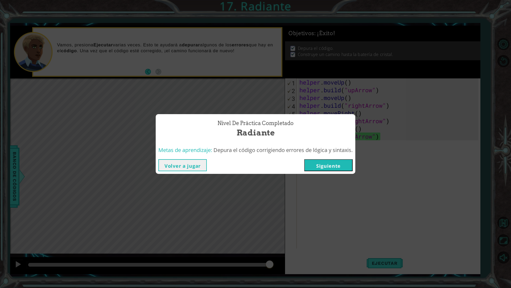
click at [333, 166] on button "Siguiente" at bounding box center [328, 165] width 48 height 12
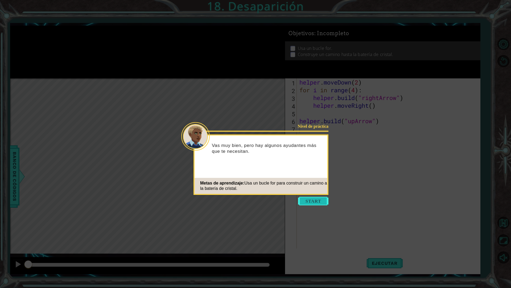
click at [318, 200] on button "Start" at bounding box center [313, 200] width 30 height 9
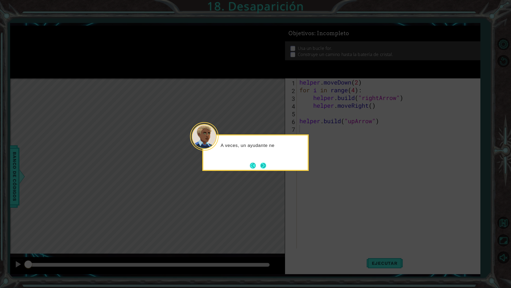
click at [263, 168] on button "Next" at bounding box center [263, 165] width 6 height 6
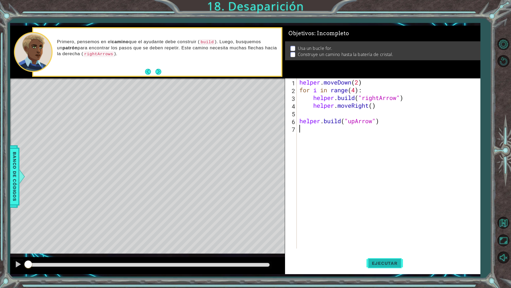
click at [388, 251] on span "Ejecutar" at bounding box center [385, 262] width 36 height 5
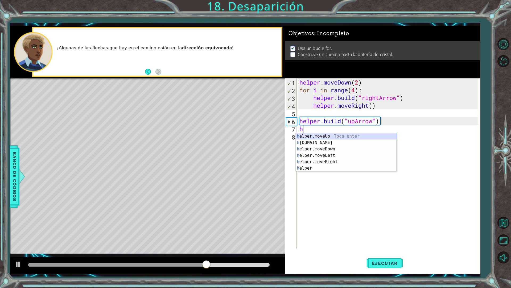
click at [327, 136] on div "h elper.moveUp Toca enter h [DOMAIN_NAME] Toca enter h elper.moveDown Toca ente…" at bounding box center [346, 158] width 101 height 51
type textarea "helper.moveUp(1)"
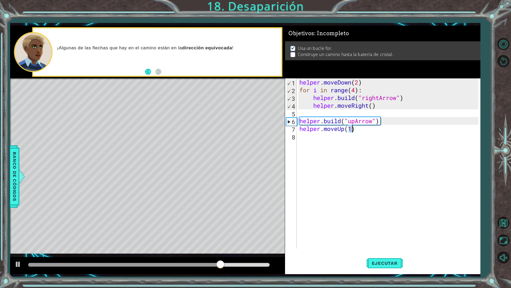
click at [337, 144] on div "helper . moveDown ( 2 ) for i in range ( 4 ) : helper . build ( "rightArrow" ) …" at bounding box center [389, 170] width 183 height 185
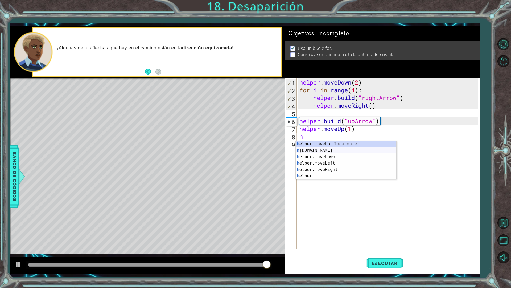
click at [328, 151] on div "h elper.moveUp Toca enter h [DOMAIN_NAME] Toca enter h elper.moveDown Toca ente…" at bounding box center [346, 166] width 101 height 51
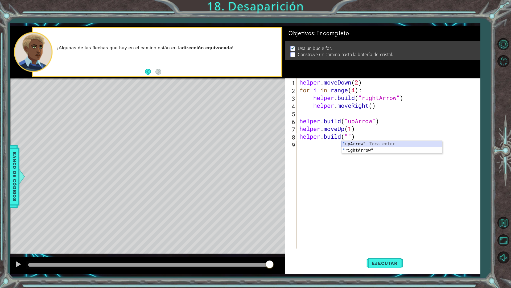
drag, startPoint x: 375, startPoint y: 143, endPoint x: 378, endPoint y: 152, distance: 9.5
click at [375, 143] on div "" upArrow" Toca enter " rightArrow" Toca enter" at bounding box center [392, 154] width 101 height 26
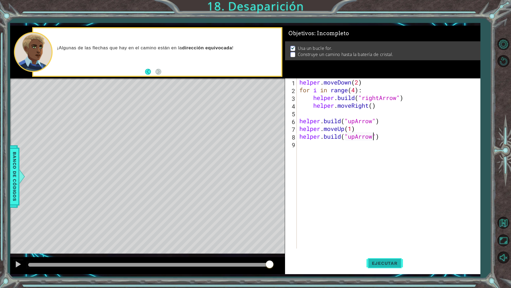
type textarea "[DOMAIN_NAME]("upArrow")"
click at [390, 251] on span "Ejecutar" at bounding box center [385, 262] width 36 height 5
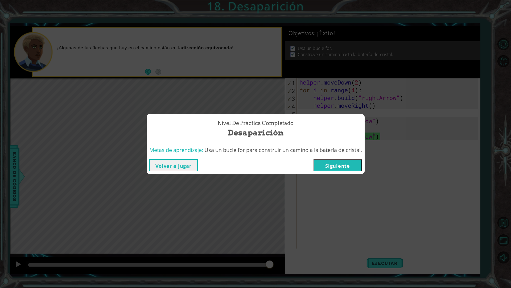
click at [342, 166] on button "Siguiente" at bounding box center [338, 165] width 48 height 12
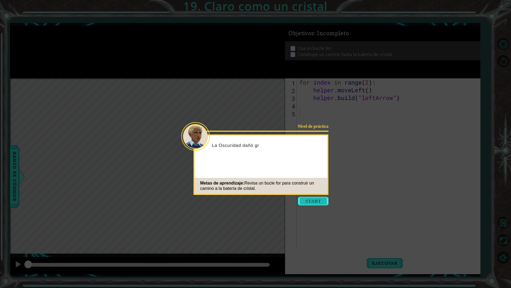
click at [315, 199] on button "Start" at bounding box center [313, 200] width 30 height 9
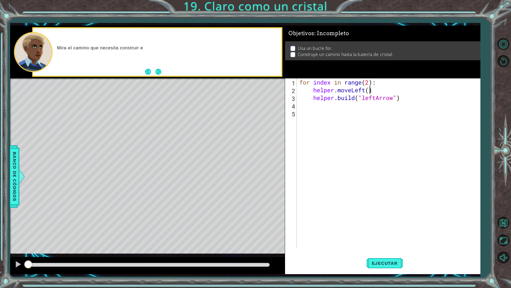
click at [369, 92] on div "for index in range ( 2 ) : helper . moveLeft ( ) helper . build ( "leftArrow" )" at bounding box center [389, 170] width 183 height 185
click at [382, 251] on span "Ejecutar" at bounding box center [385, 262] width 36 height 5
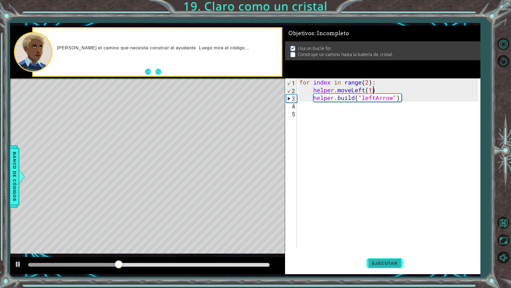
type textarea "helper.moveLeft(1)"
click at [378, 251] on span "Ejecutar" at bounding box center [385, 262] width 36 height 5
click at [353, 109] on div "for index in range ( 2 ) : helper . moveLeft ( 1 ) helper . build ( "leftArrow"…" at bounding box center [389, 170] width 183 height 185
click at [349, 112] on div "for index in range ( 2 ) : helper . moveLeft ( 1 ) helper . build ( "leftArrow"…" at bounding box center [389, 170] width 183 height 185
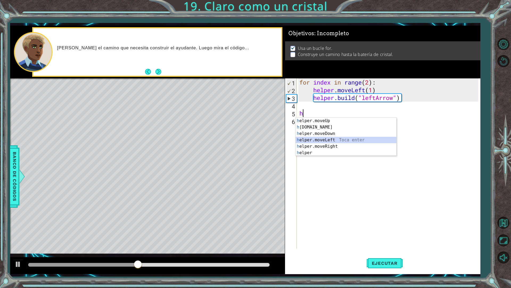
click at [335, 139] on div "h elper.moveUp Toca enter h [DOMAIN_NAME] Toca enter h elper.moveDown Toca ente…" at bounding box center [346, 142] width 101 height 51
type textarea "helper.moveLeft(1)"
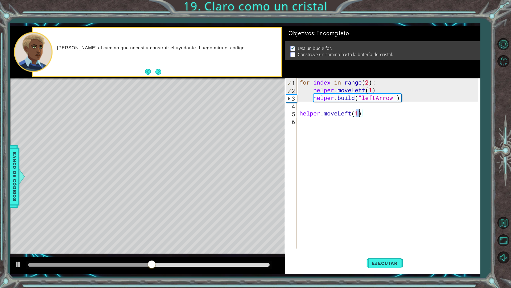
click at [342, 132] on div "for index in range ( 2 ) : helper . moveLeft ( 1 ) helper . build ( "leftArrow"…" at bounding box center [389, 170] width 183 height 185
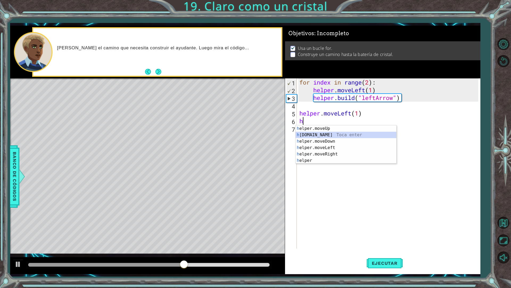
click at [330, 134] on div "h elper.moveUp Toca enter h [DOMAIN_NAME] Toca enter h elper.moveDown Toca ente…" at bounding box center [346, 150] width 101 height 51
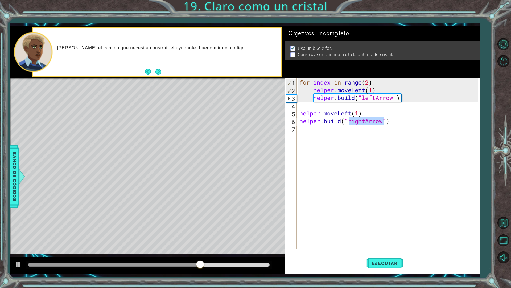
scroll to position [0, 2]
click at [364, 129] on div ""l eftArrow" Toca enter" at bounding box center [392, 134] width 101 height 19
type textarea "[DOMAIN_NAME]("leftArrow")"
click at [390, 251] on span "Ejecutar" at bounding box center [385, 262] width 36 height 5
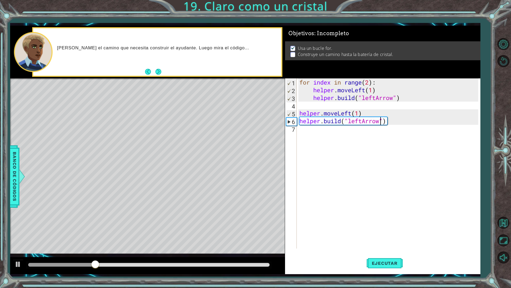
click at [339, 141] on div "for index in range ( 2 ) : helper . moveLeft ( 1 ) helper . build ( "leftArrow"…" at bounding box center [389, 170] width 183 height 185
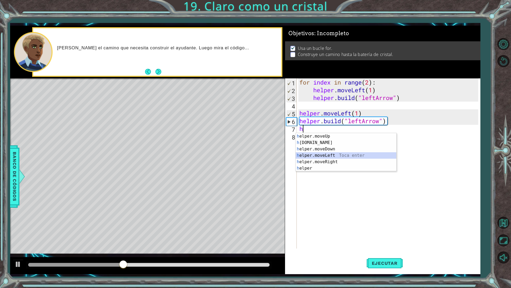
click at [325, 155] on div "h elper.moveUp Toca enter h [DOMAIN_NAME] Toca enter h elper.moveDown Toca ente…" at bounding box center [346, 158] width 101 height 51
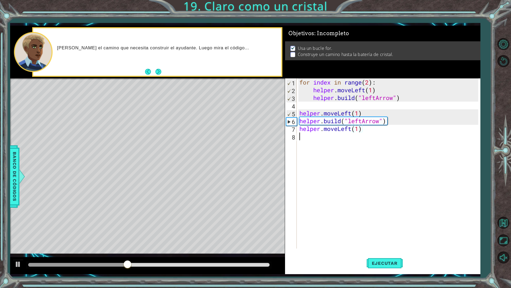
click at [327, 144] on div "for index in range ( 2 ) : helper . moveLeft ( 1 ) helper . build ( "leftArrow"…" at bounding box center [389, 170] width 183 height 185
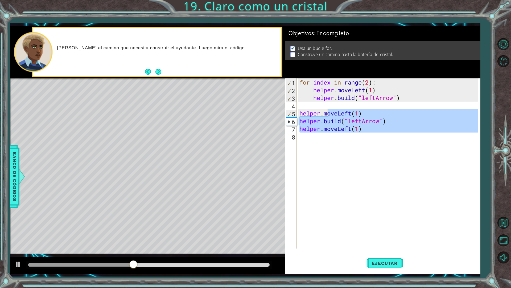
type textarea "helper.moveLeft(1) [DOMAIN_NAME]("leftArrow")"
click at [326, 149] on div "for index in range ( 2 ) : helper . moveLeft ( 1 ) helper . build ( "leftArrow"…" at bounding box center [388, 163] width 180 height 170
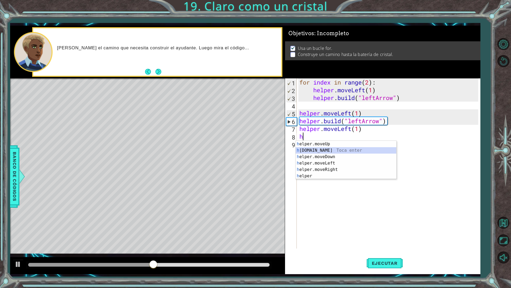
click at [327, 149] on div "h elper.moveUp Toca enter h [DOMAIN_NAME] Toca enter h elper.moveDown Toca ente…" at bounding box center [346, 166] width 101 height 51
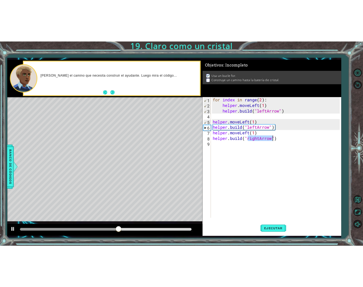
scroll to position [0, 2]
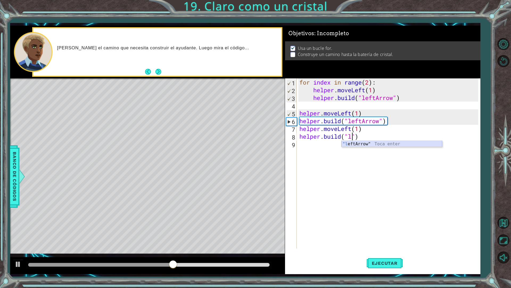
click at [364, 144] on div ""l eftArrow" Toca enter" at bounding box center [392, 150] width 101 height 19
type textarea "[DOMAIN_NAME]("leftArrow")"
click at [389, 251] on span "Ejecutar" at bounding box center [385, 262] width 36 height 5
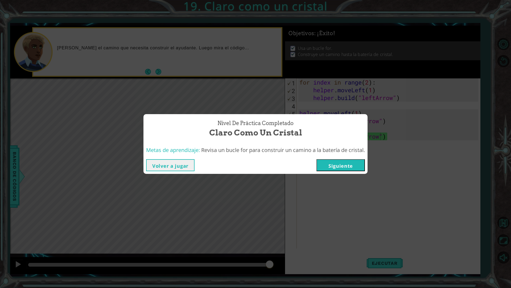
click at [336, 166] on button "Siguiente" at bounding box center [341, 165] width 48 height 12
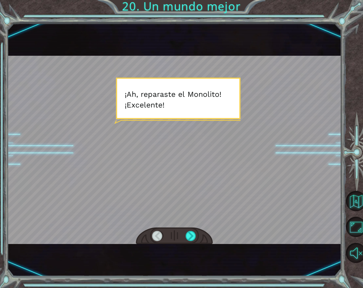
click at [318, 57] on div at bounding box center [174, 150] width 334 height 188
click at [195, 233] on div at bounding box center [191, 236] width 11 height 10
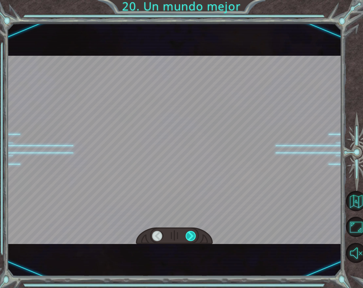
click at [195, 233] on div at bounding box center [191, 236] width 11 height 10
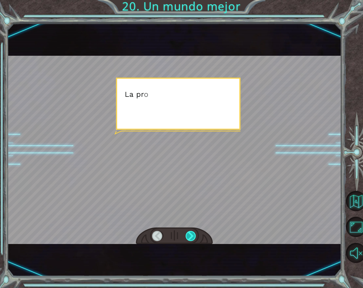
click at [195, 233] on div at bounding box center [191, 236] width 11 height 10
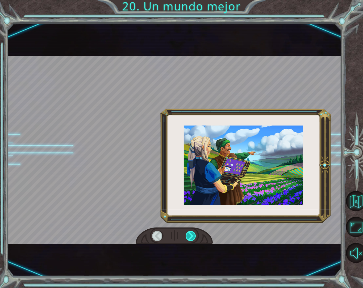
click at [195, 233] on div at bounding box center [191, 236] width 11 height 10
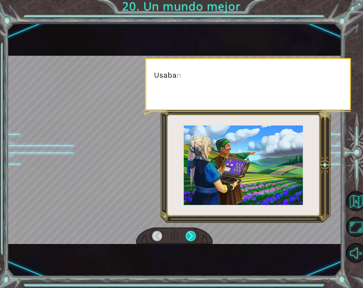
click at [195, 233] on div at bounding box center [191, 236] width 11 height 10
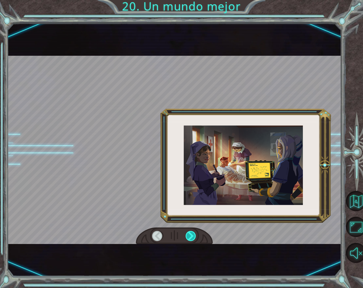
click at [195, 233] on div at bounding box center [191, 236] width 11 height 10
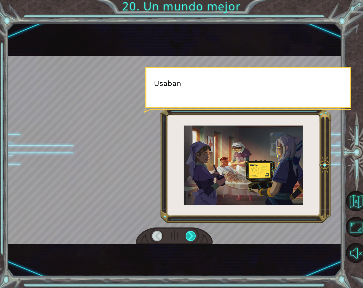
click at [195, 233] on div at bounding box center [191, 236] width 11 height 10
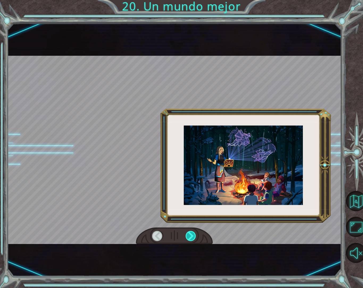
click at [195, 233] on div at bounding box center [191, 236] width 11 height 10
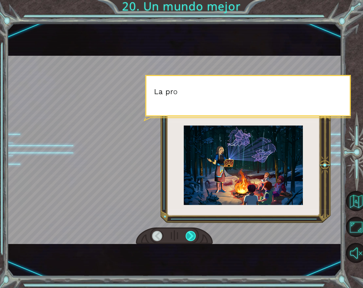
click at [195, 233] on div at bounding box center [191, 236] width 11 height 10
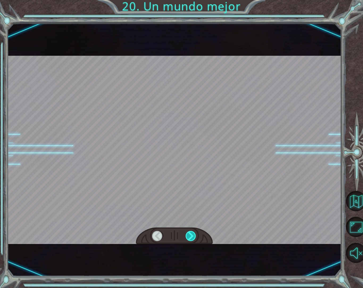
click at [195, 233] on div at bounding box center [191, 236] width 11 height 10
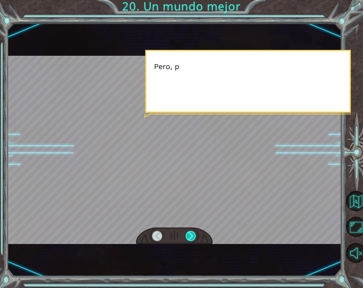
click at [195, 233] on div at bounding box center [191, 236] width 11 height 10
click at [197, 232] on div at bounding box center [174, 235] width 77 height 17
click at [198, 232] on div at bounding box center [174, 235] width 77 height 17
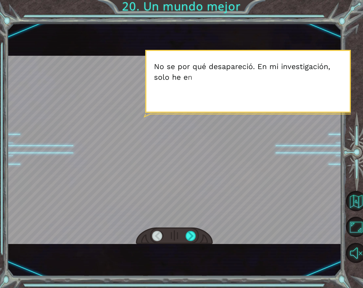
click at [199, 231] on div at bounding box center [174, 235] width 77 height 17
